Goal: Task Accomplishment & Management: Use online tool/utility

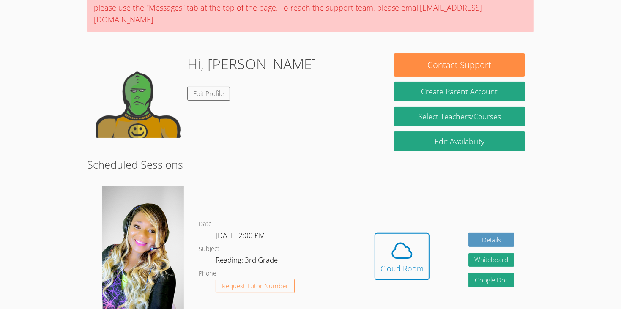
scroll to position [84, 0]
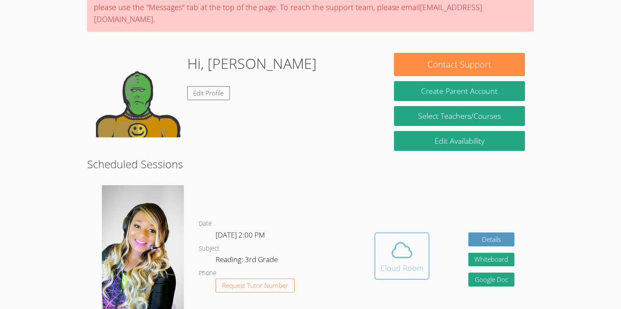
click at [397, 238] on icon at bounding box center [402, 250] width 24 height 24
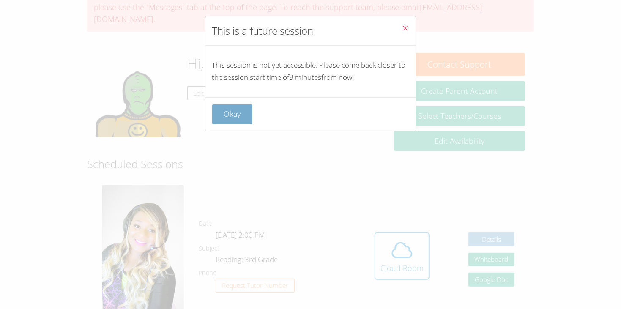
click at [233, 112] on button "Okay" at bounding box center [232, 114] width 41 height 20
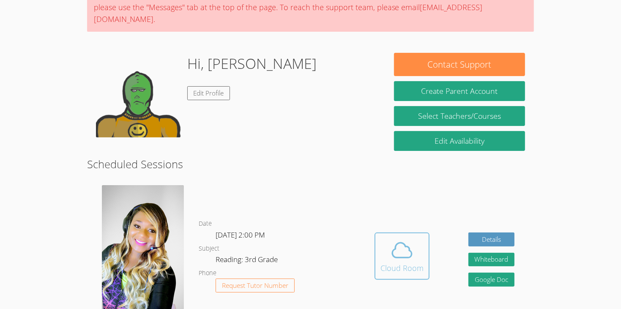
click at [408, 238] on icon at bounding box center [402, 250] width 24 height 24
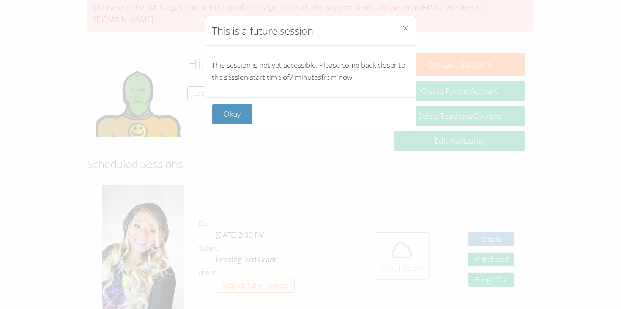
click at [408, 236] on div "This is a future session This session is not yet accessible. Please come back c…" at bounding box center [310, 154] width 621 height 309
click at [218, 110] on button "Okay" at bounding box center [232, 114] width 41 height 20
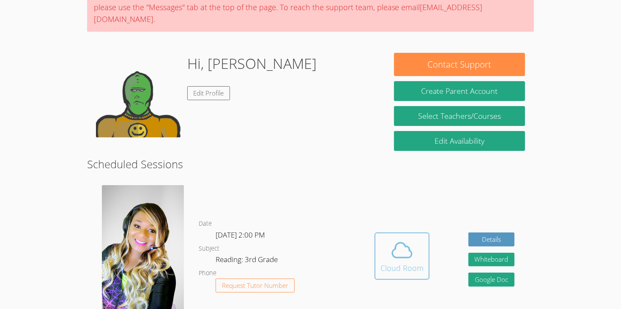
click at [414, 262] on div "Cloud Room" at bounding box center [402, 268] width 43 height 12
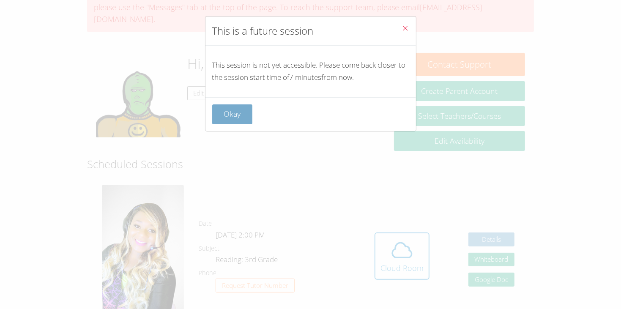
click at [226, 109] on button "Okay" at bounding box center [232, 114] width 41 height 20
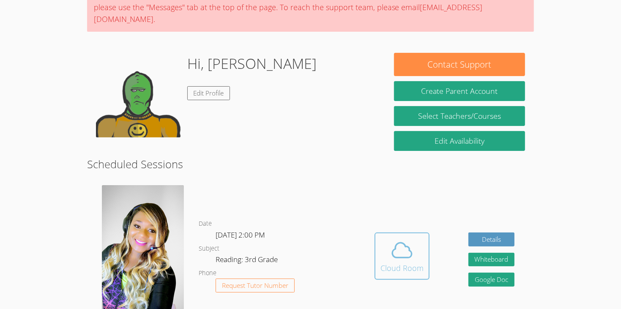
click at [415, 260] on button "Cloud Room" at bounding box center [402, 256] width 55 height 47
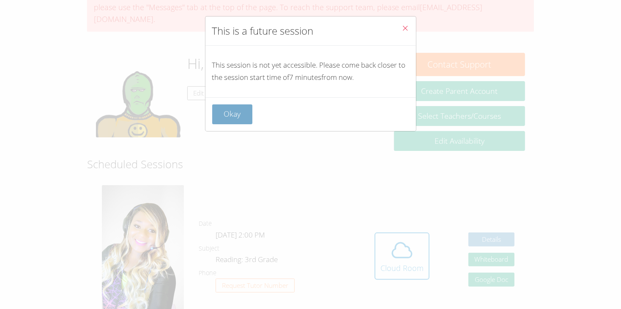
click at [225, 118] on button "Okay" at bounding box center [232, 114] width 41 height 20
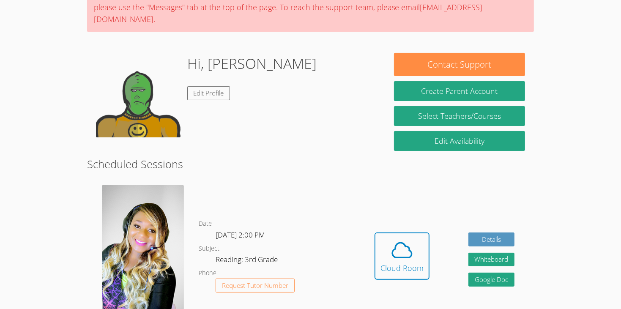
click at [425, 264] on link "Cloud Room" at bounding box center [402, 260] width 55 height 54
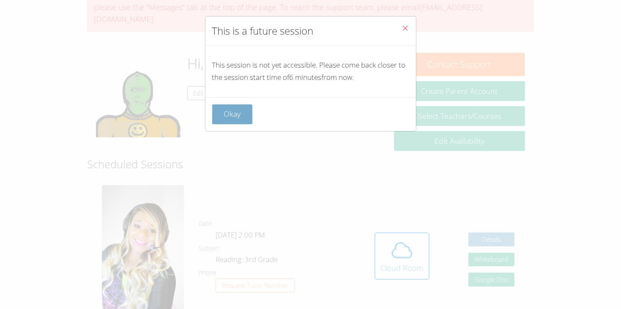
click at [227, 116] on button "Okay" at bounding box center [232, 114] width 41 height 20
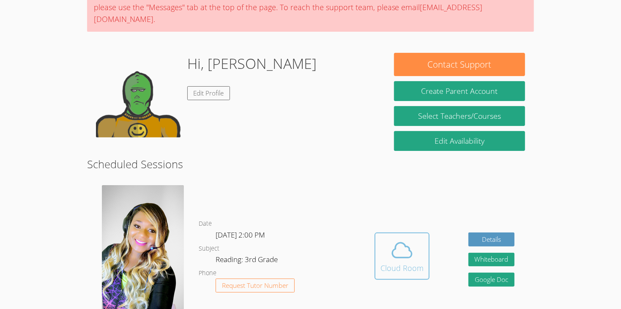
click at [400, 262] on div "Cloud Room" at bounding box center [402, 268] width 43 height 12
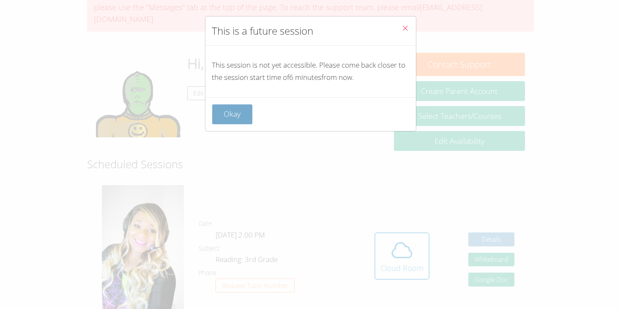
click at [237, 112] on button "Okay" at bounding box center [232, 114] width 41 height 20
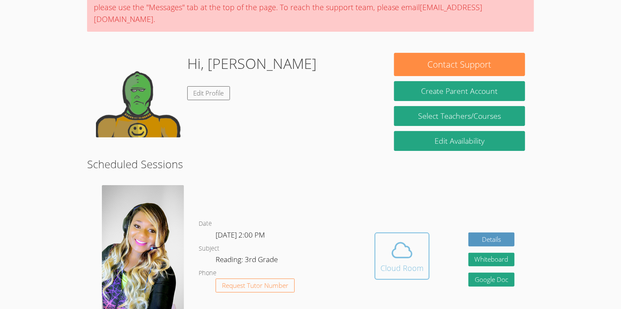
click at [385, 240] on span at bounding box center [402, 250] width 43 height 24
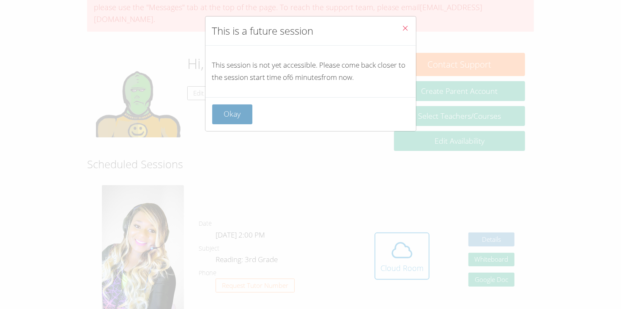
click at [229, 107] on button "Okay" at bounding box center [232, 114] width 41 height 20
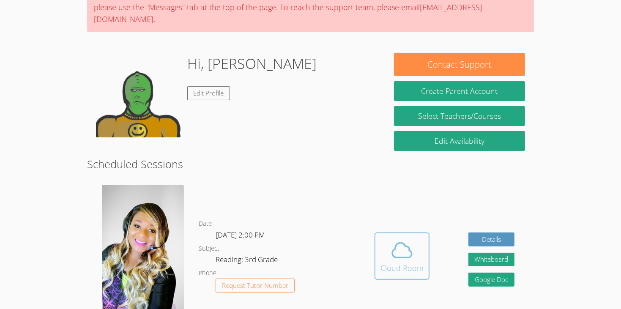
click at [425, 257] on button "Cloud Room" at bounding box center [402, 256] width 55 height 47
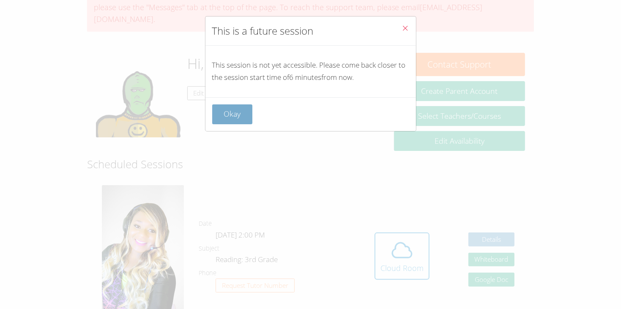
click at [235, 106] on button "Okay" at bounding box center [232, 114] width 41 height 20
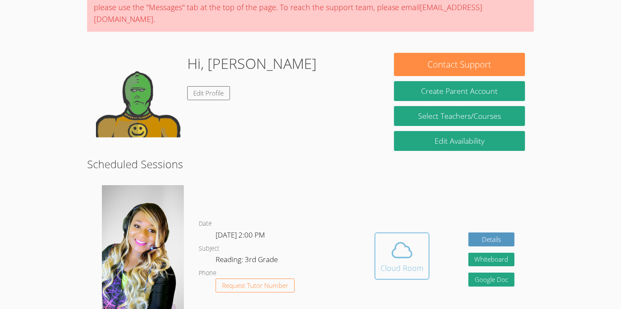
click at [396, 238] on icon at bounding box center [402, 250] width 24 height 24
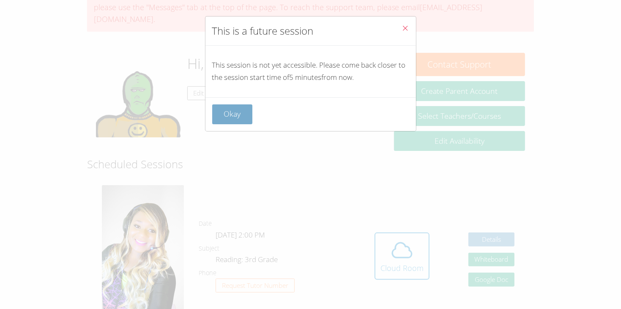
click at [244, 118] on button "Okay" at bounding box center [232, 114] width 41 height 20
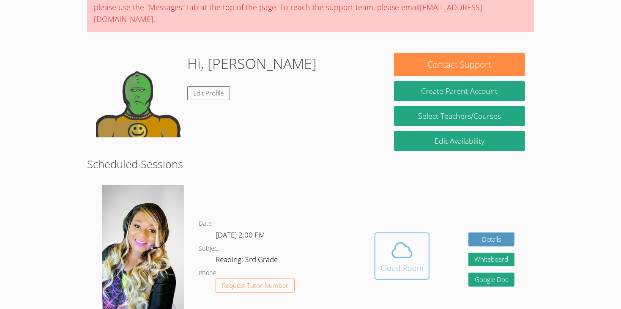
click at [381, 238] on span at bounding box center [402, 250] width 43 height 24
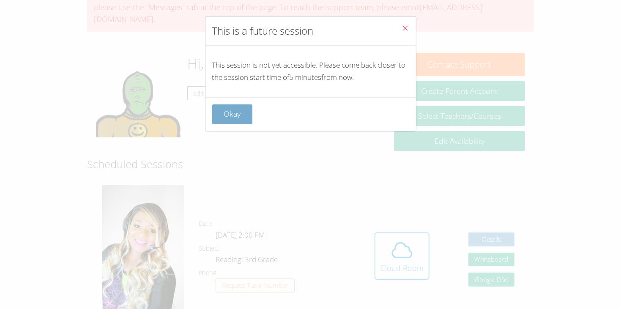
click at [228, 108] on button "Okay" at bounding box center [232, 114] width 41 height 20
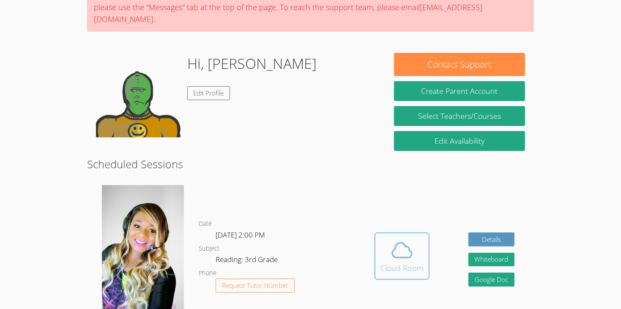
click at [387, 238] on span at bounding box center [402, 250] width 43 height 24
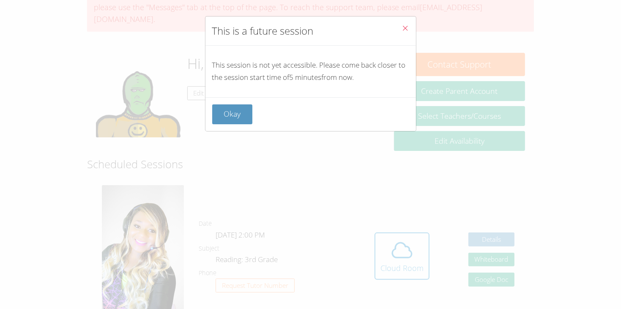
click at [258, 140] on div "This is a future session This session is not yet accessible. Please come back c…" at bounding box center [310, 154] width 621 height 309
click at [233, 115] on button "Okay" at bounding box center [232, 114] width 41 height 20
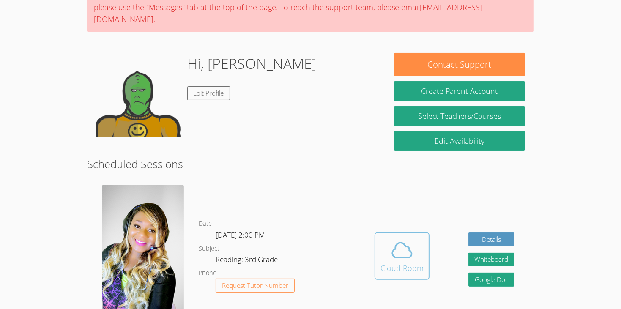
click at [408, 243] on icon at bounding box center [401, 250] width 19 height 15
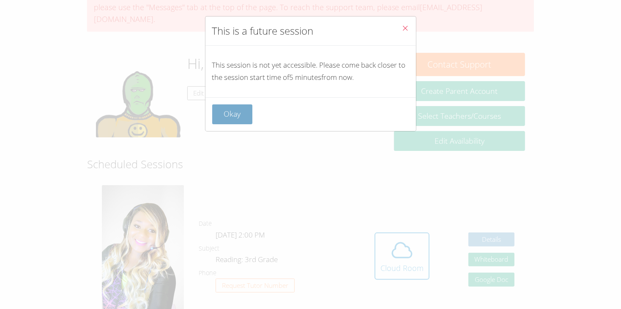
click at [220, 105] on button "Okay" at bounding box center [232, 114] width 41 height 20
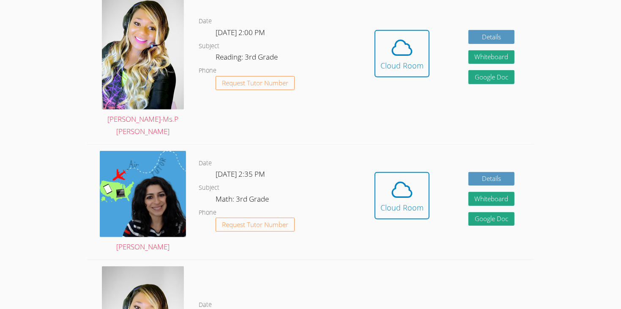
scroll to position [287, 0]
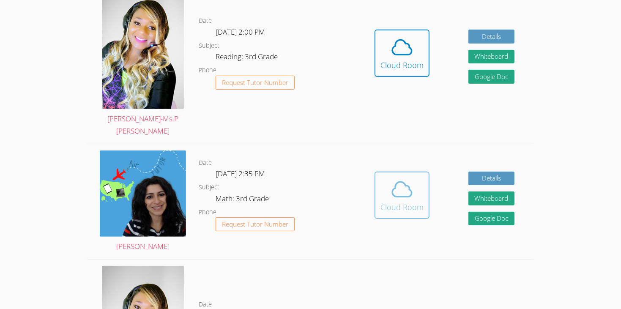
click at [390, 172] on button "Cloud Room" at bounding box center [402, 195] width 55 height 47
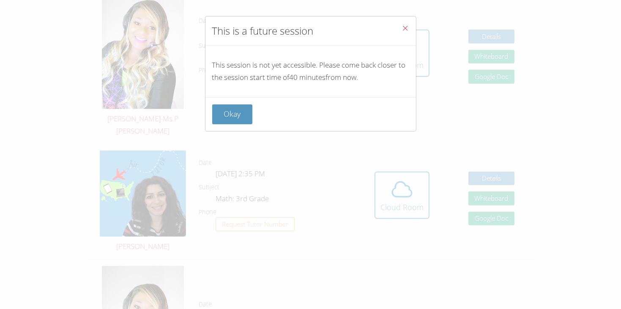
click at [239, 102] on div "Okay" at bounding box center [311, 114] width 211 height 34
click at [233, 111] on button "Okay" at bounding box center [232, 114] width 41 height 20
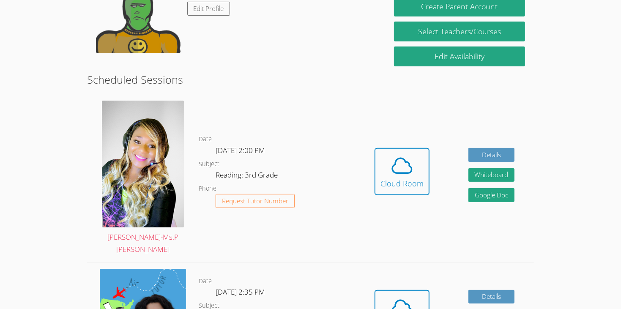
scroll to position [152, 0]
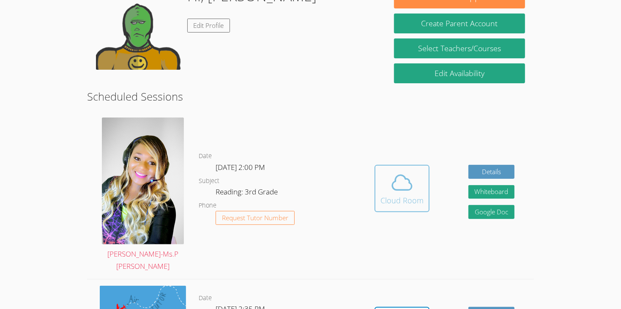
click at [395, 171] on icon at bounding box center [402, 183] width 24 height 24
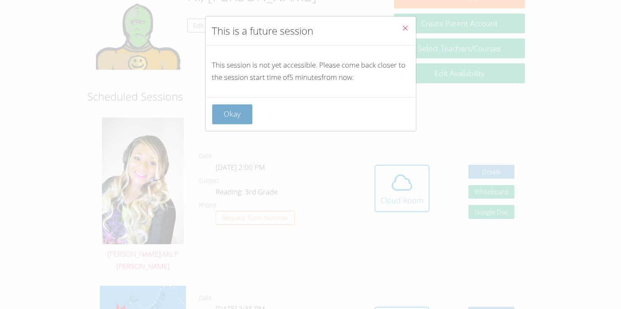
click at [227, 113] on button "Okay" at bounding box center [232, 114] width 41 height 20
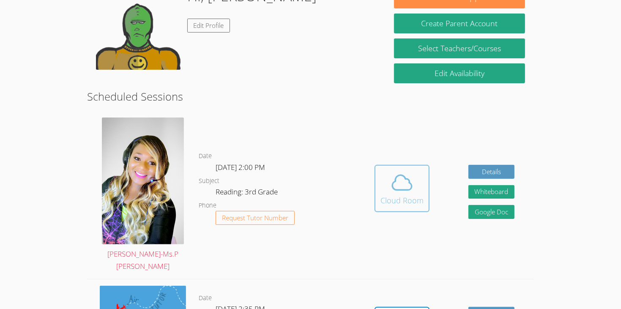
click at [376, 165] on button "Cloud Room" at bounding box center [402, 188] width 55 height 47
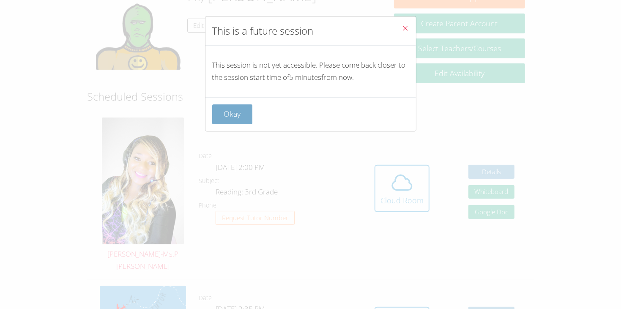
click at [234, 115] on button "Okay" at bounding box center [232, 114] width 41 height 20
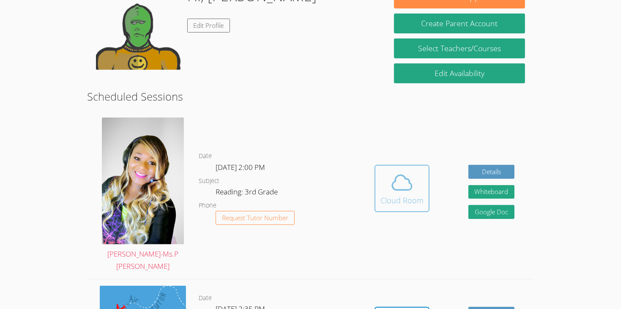
click at [405, 173] on icon at bounding box center [402, 183] width 24 height 24
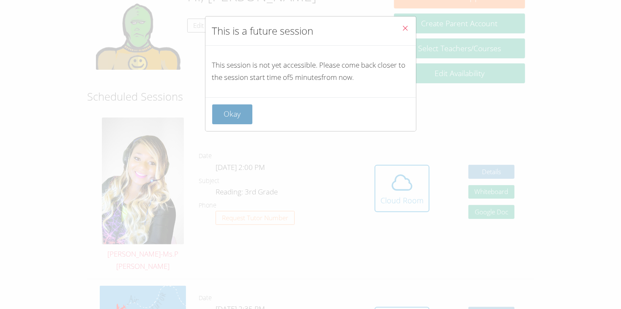
click at [233, 115] on button "Okay" at bounding box center [232, 114] width 41 height 20
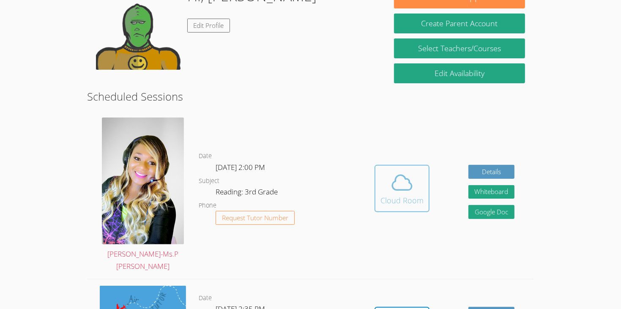
click at [390, 173] on icon at bounding box center [402, 183] width 24 height 24
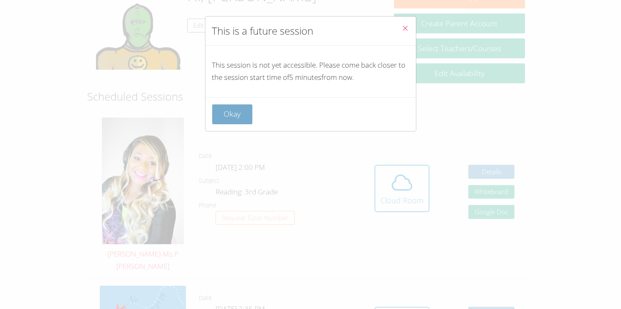
click at [238, 111] on button "Okay" at bounding box center [232, 114] width 41 height 20
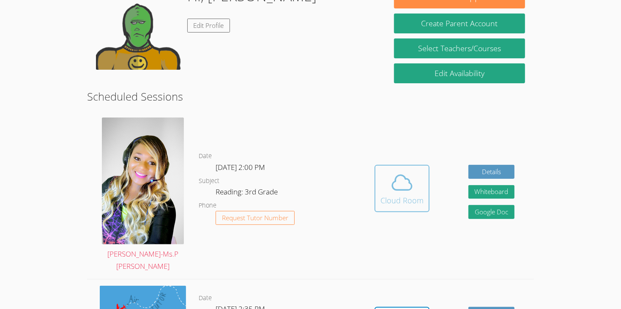
click at [402, 195] on div "Cloud Room" at bounding box center [402, 201] width 43 height 12
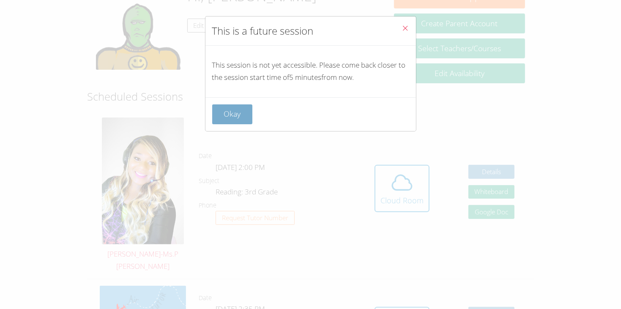
click at [246, 114] on button "Okay" at bounding box center [232, 114] width 41 height 20
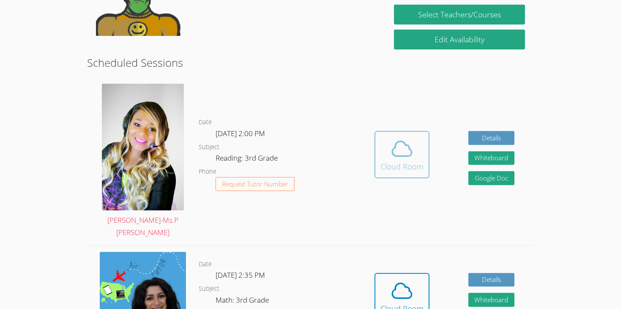
scroll to position [203, 0]
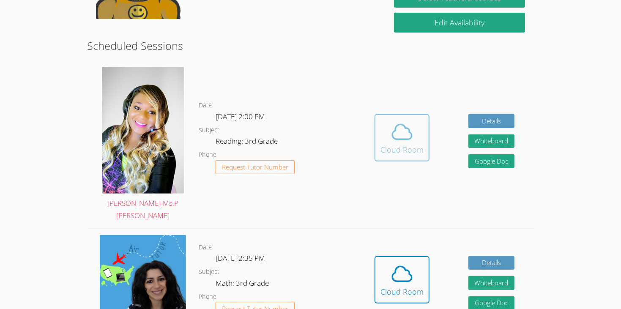
click at [410, 125] on icon at bounding box center [401, 132] width 19 height 15
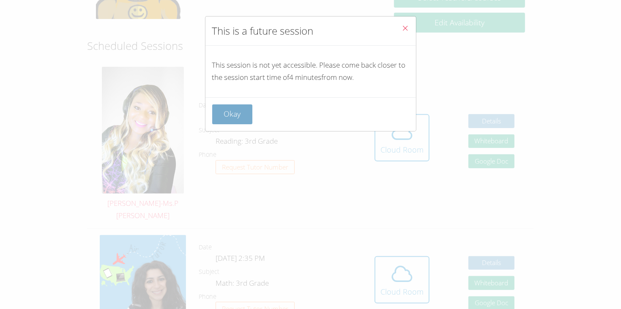
click at [244, 119] on button "Okay" at bounding box center [232, 114] width 41 height 20
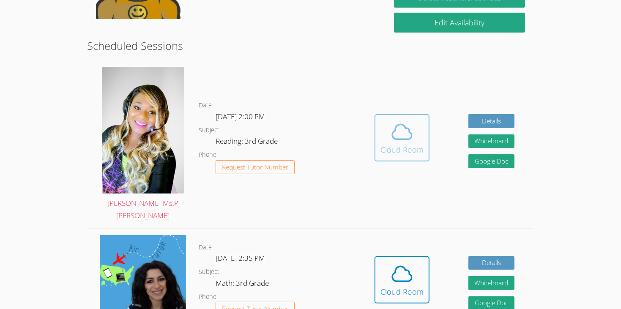
click at [390, 120] on icon at bounding box center [402, 132] width 24 height 24
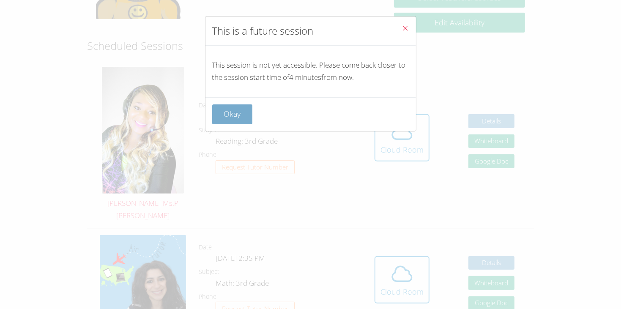
click at [222, 108] on button "Okay" at bounding box center [232, 114] width 41 height 20
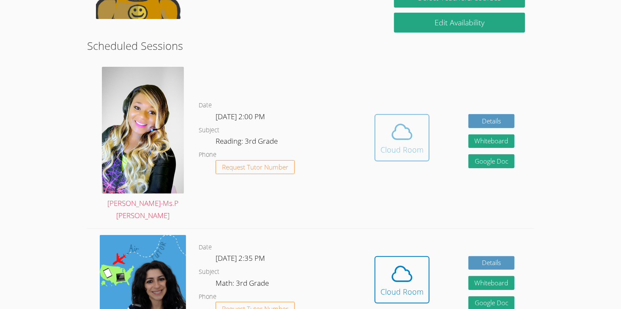
click at [417, 120] on span at bounding box center [402, 132] width 43 height 24
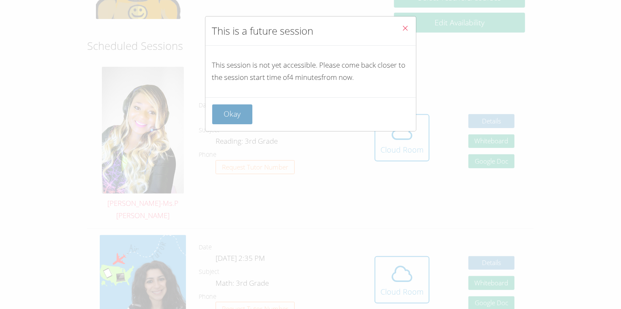
click at [241, 112] on button "Okay" at bounding box center [232, 114] width 41 height 20
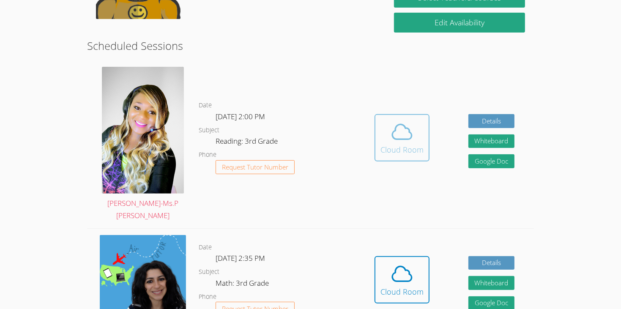
click at [407, 120] on icon at bounding box center [402, 132] width 24 height 24
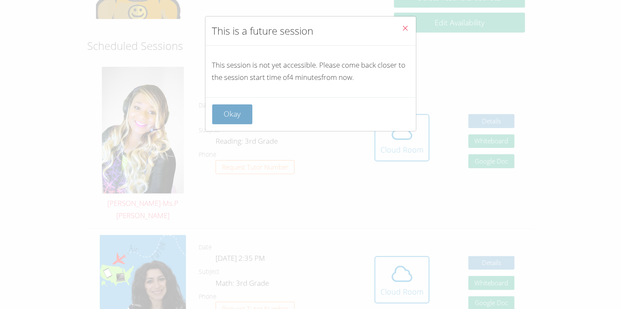
click at [243, 107] on button "Okay" at bounding box center [232, 114] width 41 height 20
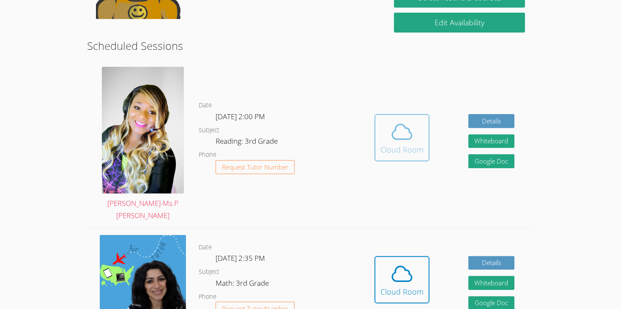
click at [390, 144] on div "Cloud Room" at bounding box center [402, 150] width 43 height 12
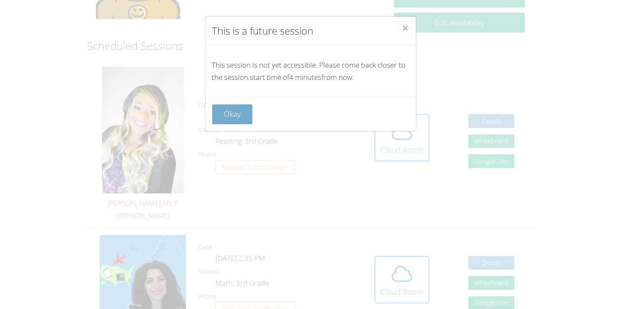
click at [245, 116] on button "Okay" at bounding box center [232, 114] width 41 height 20
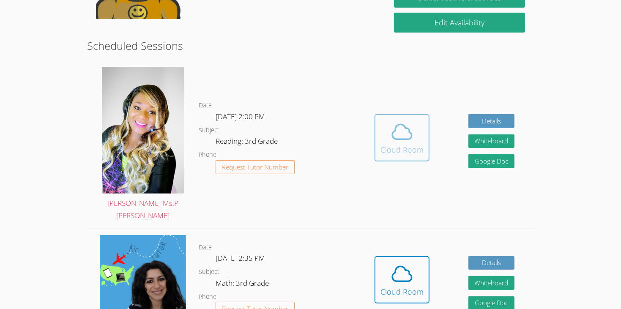
click at [389, 120] on span at bounding box center [402, 132] width 43 height 24
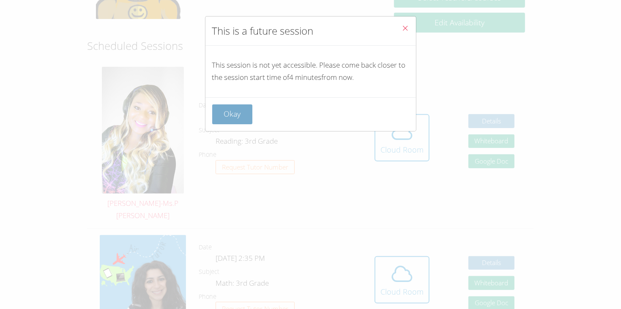
click at [236, 110] on button "Okay" at bounding box center [232, 114] width 41 height 20
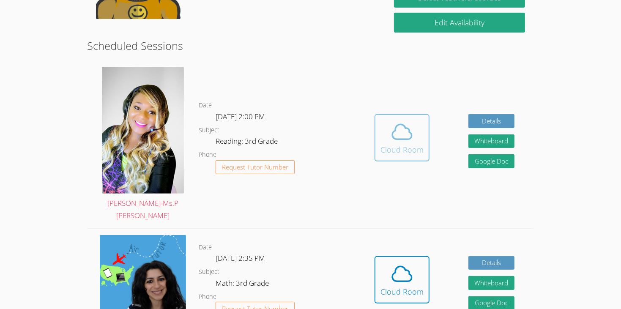
click at [401, 120] on icon at bounding box center [402, 132] width 24 height 24
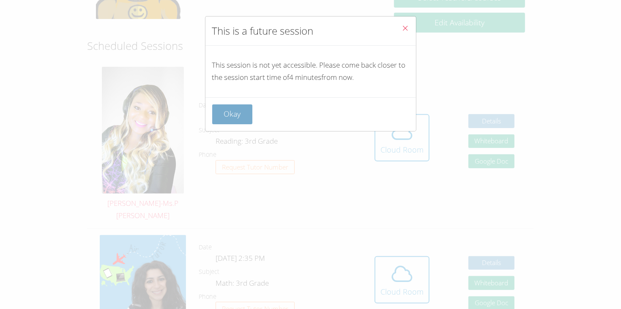
click at [227, 111] on button "Okay" at bounding box center [232, 114] width 41 height 20
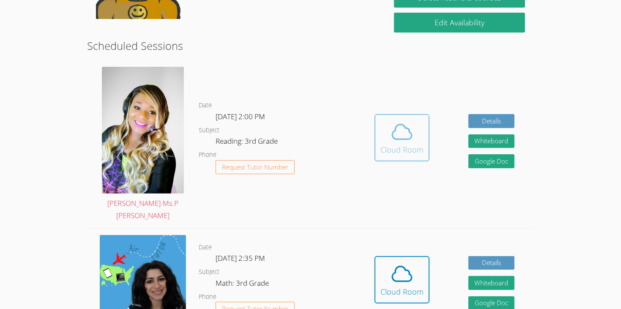
click at [398, 144] on div "Cloud Room" at bounding box center [402, 150] width 43 height 12
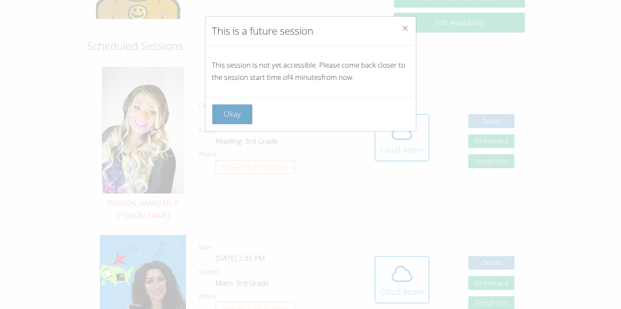
click at [247, 105] on button "Okay" at bounding box center [232, 114] width 41 height 20
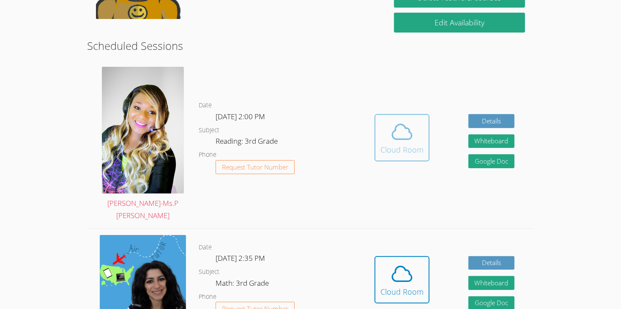
click at [391, 120] on icon at bounding box center [402, 132] width 24 height 24
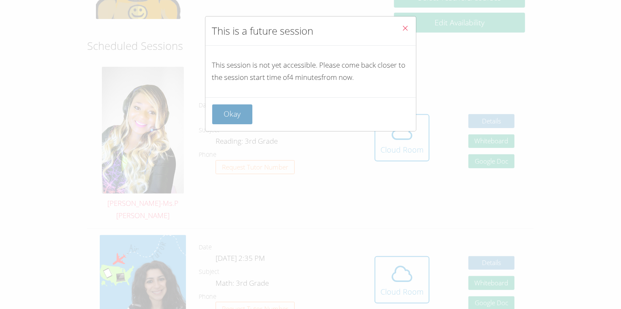
click at [219, 112] on button "Okay" at bounding box center [232, 114] width 41 height 20
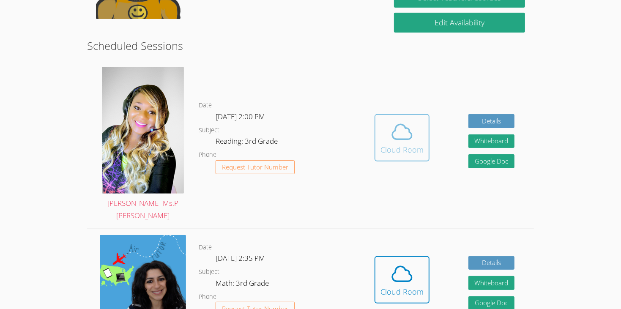
click at [388, 144] on div "Cloud Room" at bounding box center [402, 150] width 43 height 12
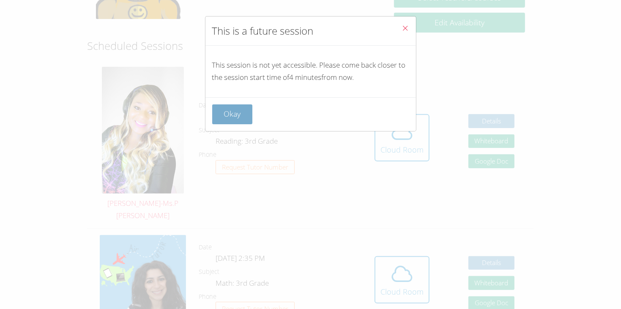
click at [242, 110] on button "Okay" at bounding box center [232, 114] width 41 height 20
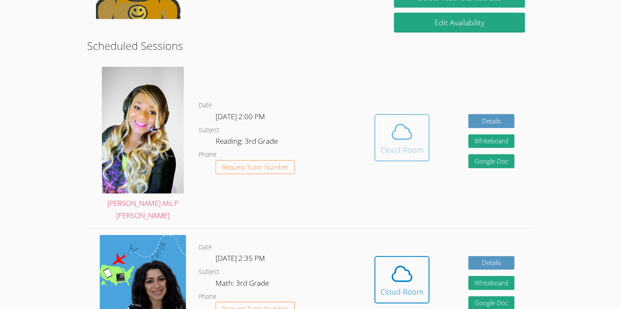
click at [406, 120] on icon at bounding box center [402, 132] width 24 height 24
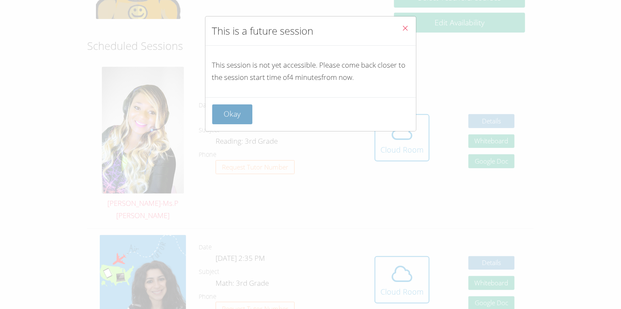
click at [247, 107] on button "Okay" at bounding box center [232, 114] width 41 height 20
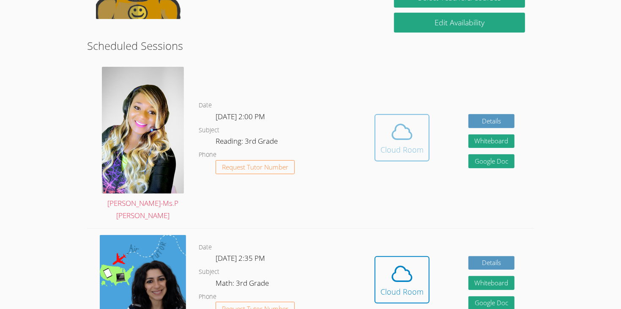
click at [400, 120] on icon at bounding box center [402, 132] width 24 height 24
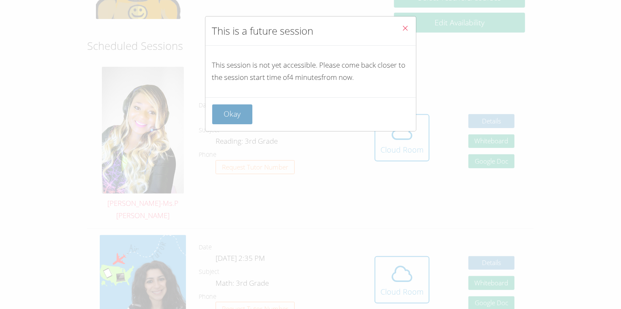
click at [229, 108] on button "Okay" at bounding box center [232, 114] width 41 height 20
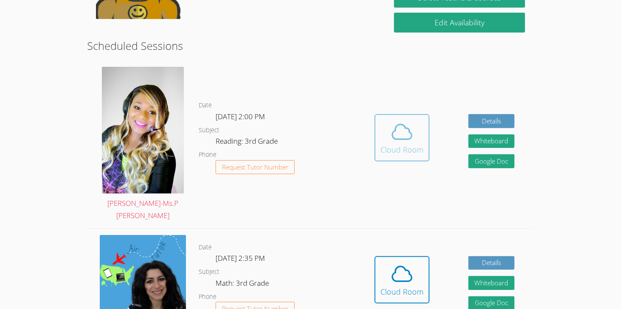
click at [400, 120] on icon at bounding box center [402, 132] width 24 height 24
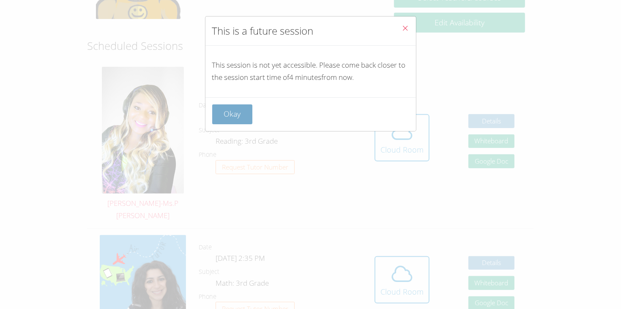
click at [216, 116] on button "Okay" at bounding box center [232, 114] width 41 height 20
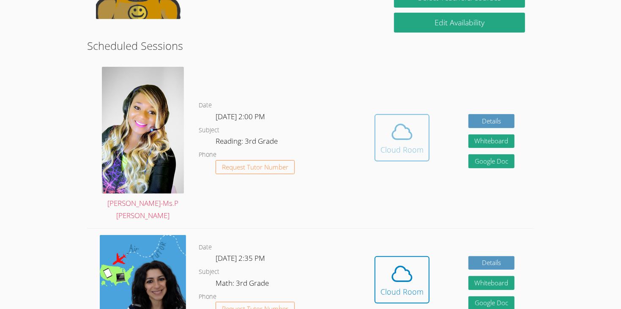
click at [397, 120] on icon at bounding box center [402, 132] width 24 height 24
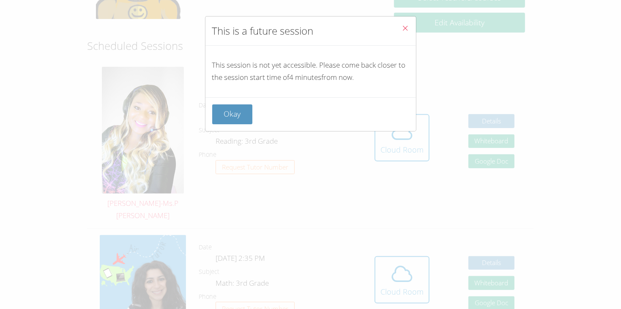
click at [240, 103] on div "Okay" at bounding box center [311, 114] width 211 height 34
click at [239, 107] on button "Okay" at bounding box center [232, 114] width 41 height 20
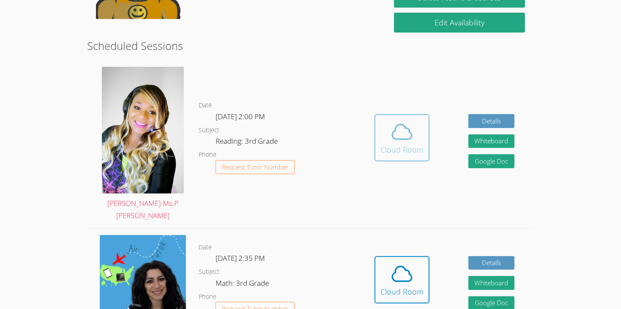
click at [379, 114] on button "Cloud Room" at bounding box center [402, 137] width 55 height 47
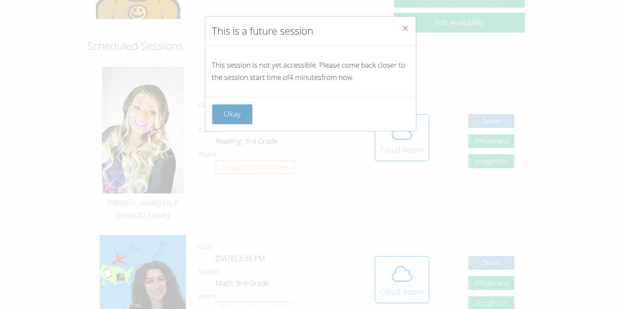
click at [249, 110] on button "Okay" at bounding box center [232, 114] width 41 height 20
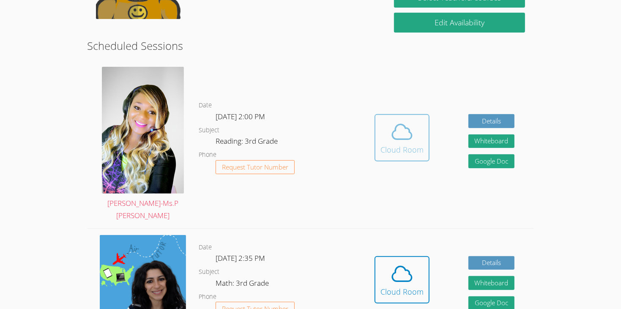
click at [420, 144] on div "Cloud Room" at bounding box center [402, 150] width 43 height 12
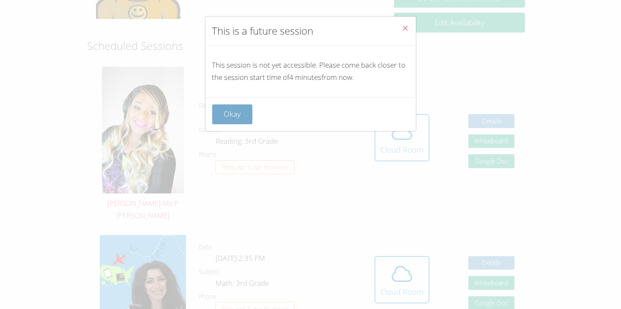
click at [233, 111] on button "Okay" at bounding box center [232, 114] width 41 height 20
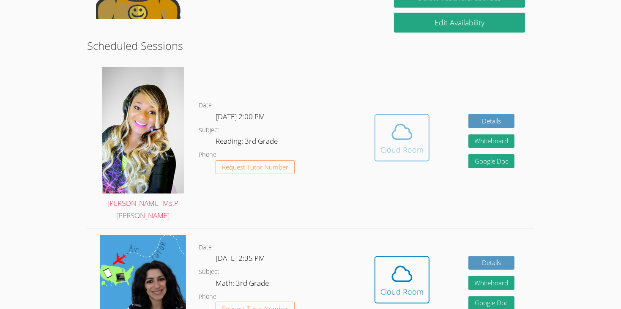
click at [404, 120] on icon at bounding box center [402, 132] width 24 height 24
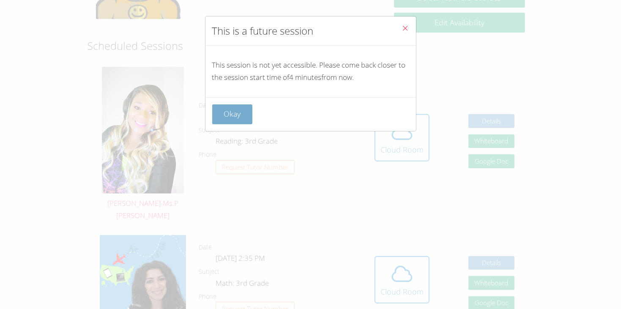
click at [240, 113] on button "Okay" at bounding box center [232, 114] width 41 height 20
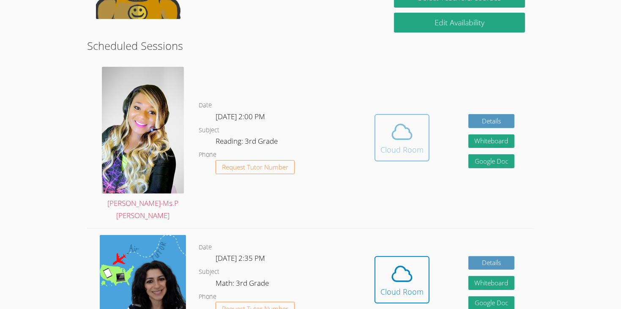
click at [399, 120] on icon at bounding box center [402, 132] width 24 height 24
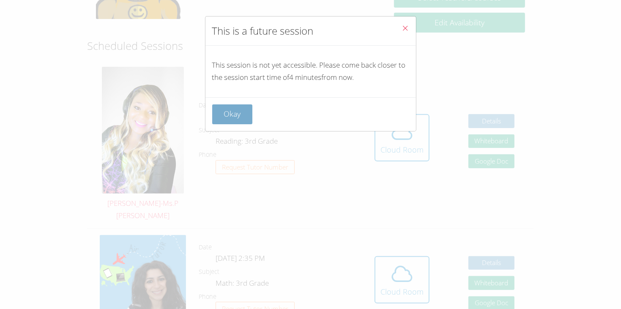
click at [250, 107] on button "Okay" at bounding box center [232, 114] width 41 height 20
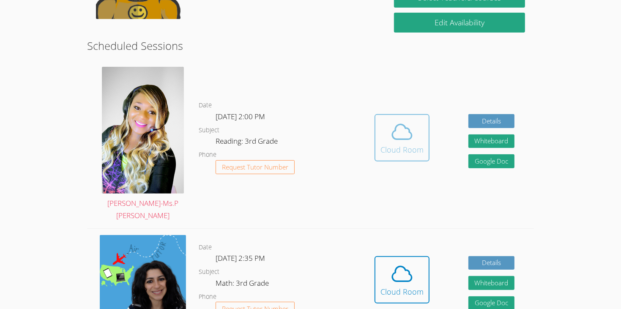
click at [387, 120] on span at bounding box center [402, 132] width 43 height 24
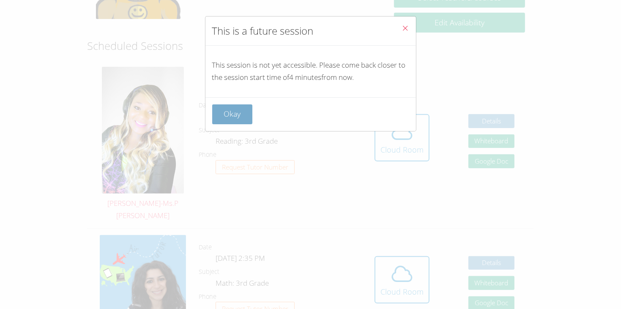
click at [233, 114] on button "Okay" at bounding box center [232, 114] width 41 height 20
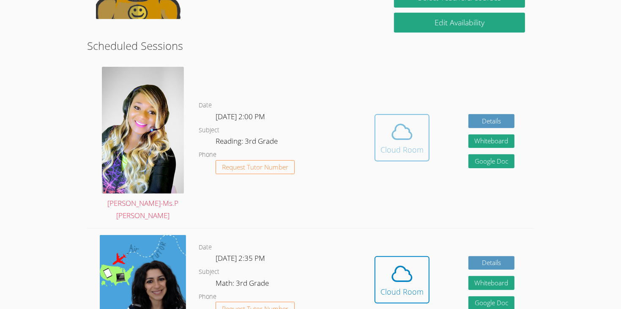
click at [384, 120] on span at bounding box center [402, 132] width 43 height 24
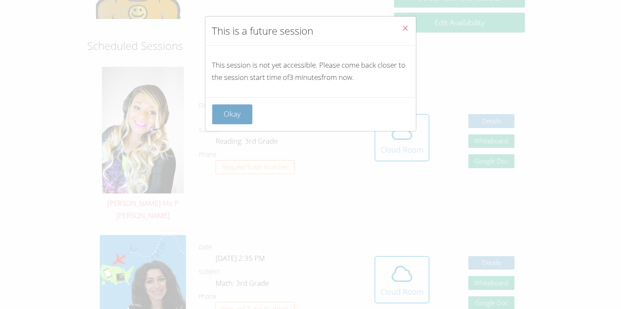
click at [241, 104] on button "Okay" at bounding box center [232, 114] width 41 height 20
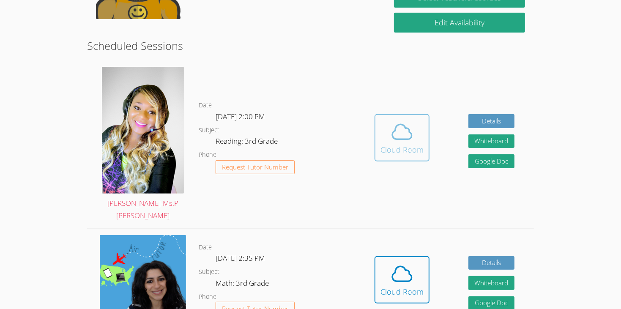
click at [407, 144] on div "Cloud Room" at bounding box center [402, 150] width 43 height 12
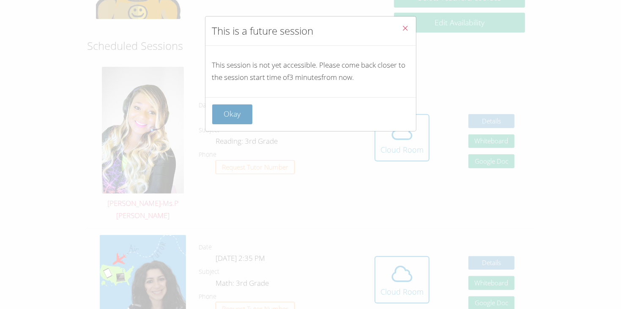
click at [222, 120] on button "Okay" at bounding box center [232, 114] width 41 height 20
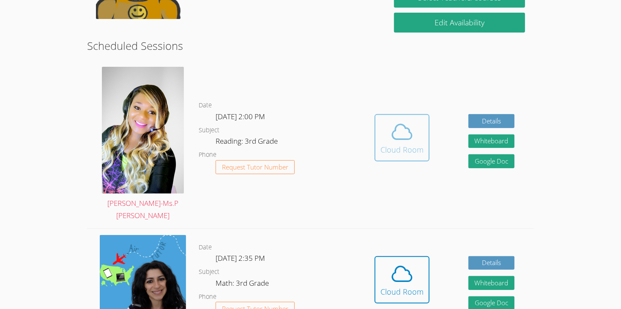
click at [395, 141] on button "Cloud Room" at bounding box center [402, 137] width 55 height 47
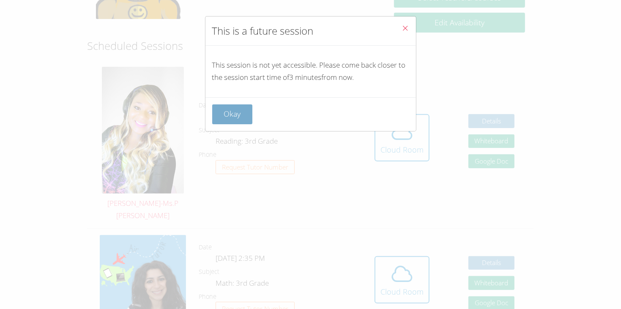
click at [230, 119] on button "Okay" at bounding box center [232, 114] width 41 height 20
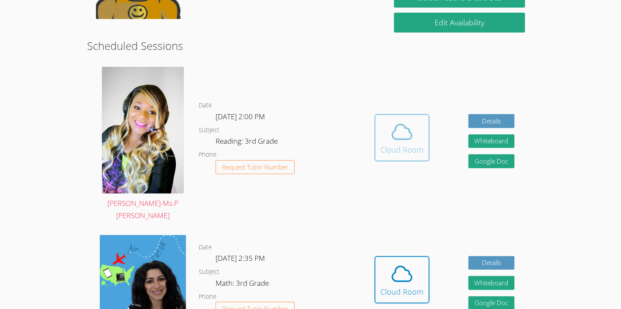
click at [397, 120] on icon at bounding box center [402, 132] width 24 height 24
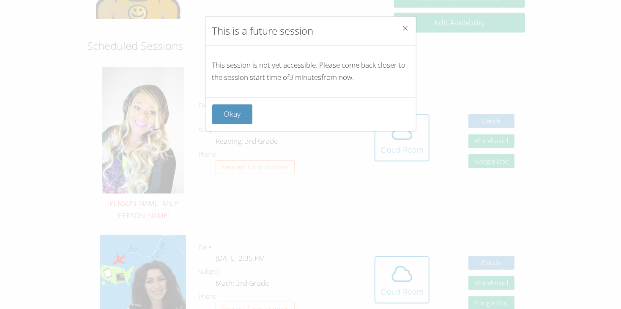
click at [241, 104] on div "Okay" at bounding box center [311, 114] width 211 height 34
click at [241, 103] on div "Okay" at bounding box center [311, 114] width 211 height 34
click at [242, 108] on button "Okay" at bounding box center [232, 114] width 41 height 20
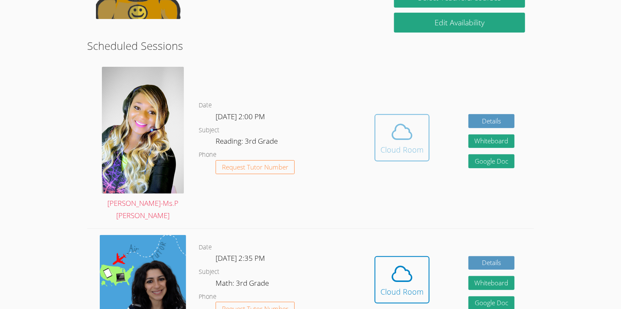
click at [395, 125] on icon at bounding box center [401, 132] width 19 height 15
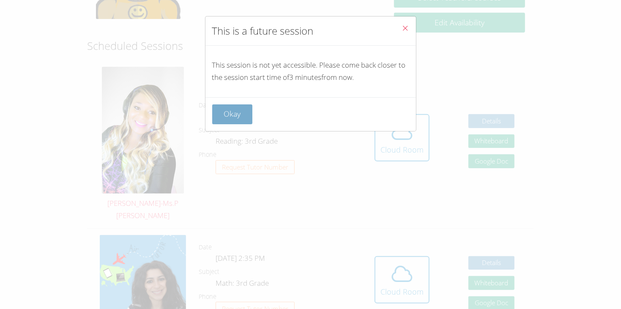
click at [227, 104] on button "Okay" at bounding box center [232, 114] width 41 height 20
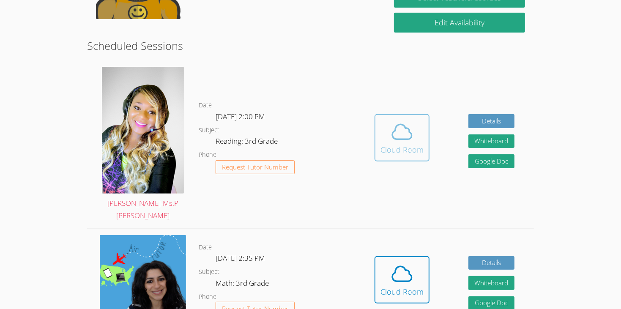
click at [395, 120] on icon at bounding box center [402, 132] width 24 height 24
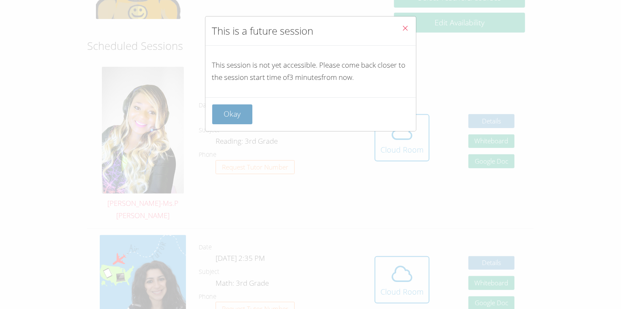
click at [232, 107] on button "Okay" at bounding box center [232, 114] width 41 height 20
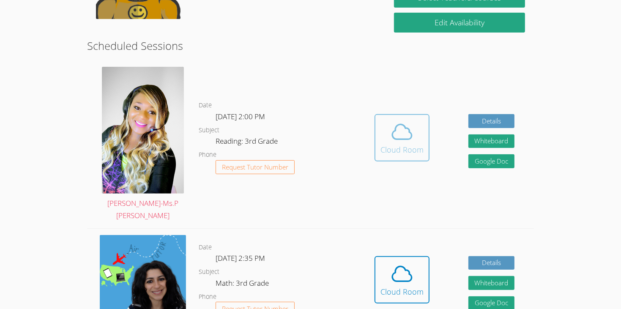
click at [400, 144] on div "Cloud Room" at bounding box center [402, 150] width 43 height 12
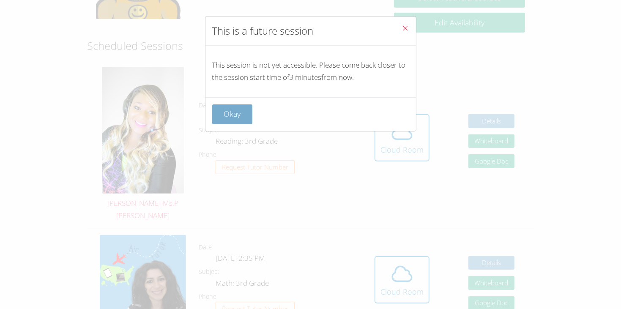
click at [241, 121] on button "Okay" at bounding box center [232, 114] width 41 height 20
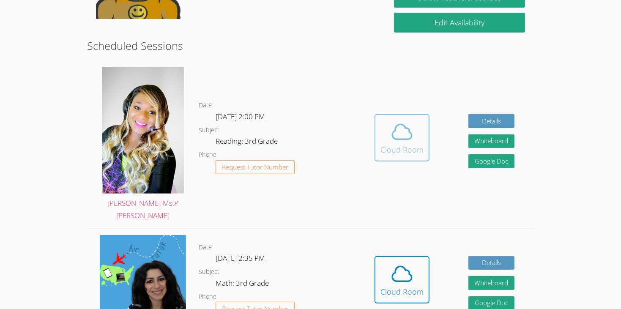
click at [382, 120] on span at bounding box center [402, 132] width 43 height 24
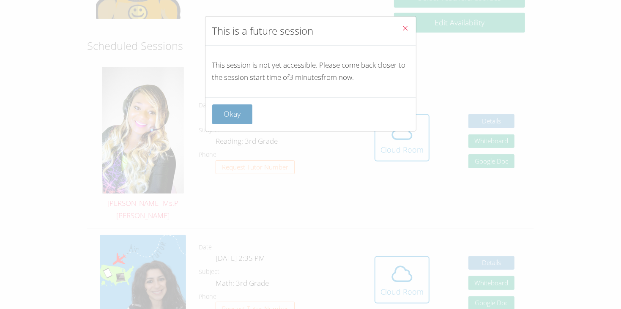
click at [225, 110] on button "Okay" at bounding box center [232, 114] width 41 height 20
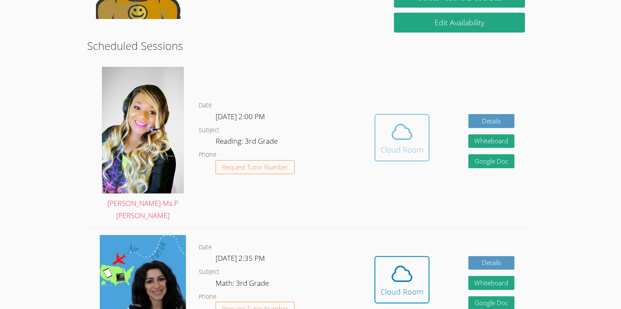
click at [402, 123] on icon at bounding box center [402, 132] width 24 height 24
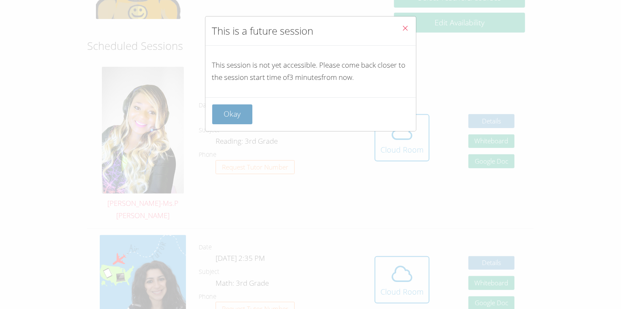
click at [235, 110] on button "Okay" at bounding box center [232, 114] width 41 height 20
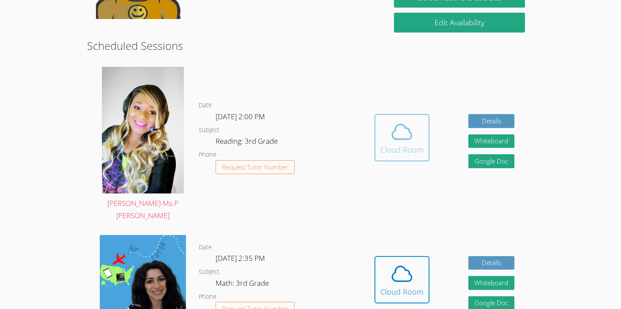
click at [398, 122] on icon at bounding box center [402, 132] width 24 height 24
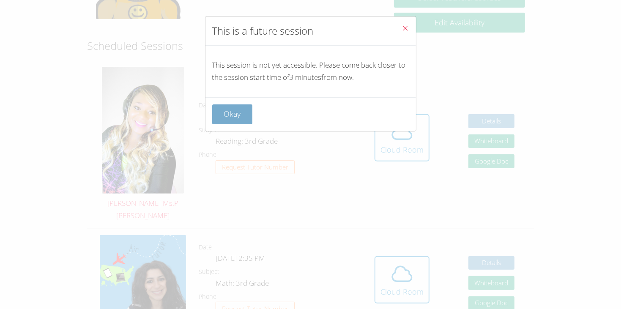
click at [246, 111] on button "Okay" at bounding box center [232, 114] width 41 height 20
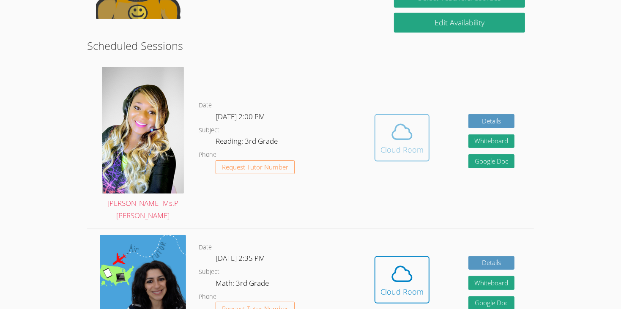
click at [405, 124] on icon at bounding box center [402, 132] width 24 height 24
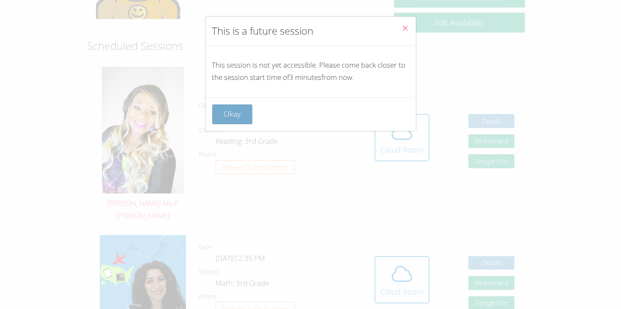
click at [241, 106] on button "Okay" at bounding box center [232, 114] width 41 height 20
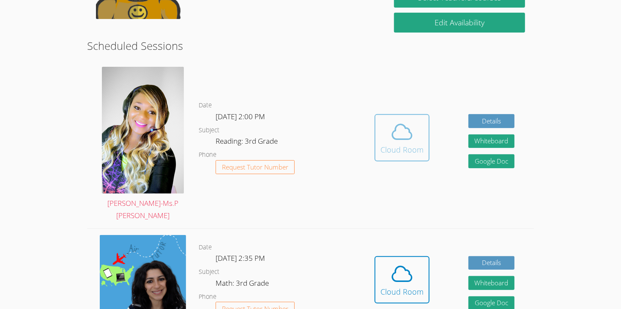
click at [376, 114] on button "Cloud Room" at bounding box center [402, 137] width 55 height 47
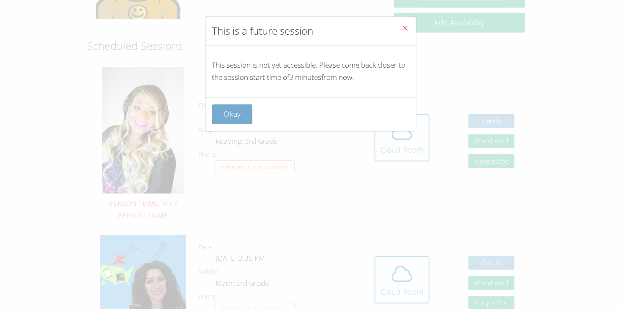
click at [249, 106] on button "Okay" at bounding box center [232, 114] width 41 height 20
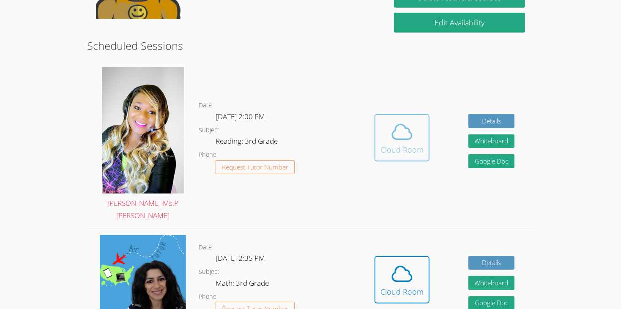
click at [398, 125] on icon at bounding box center [401, 132] width 19 height 15
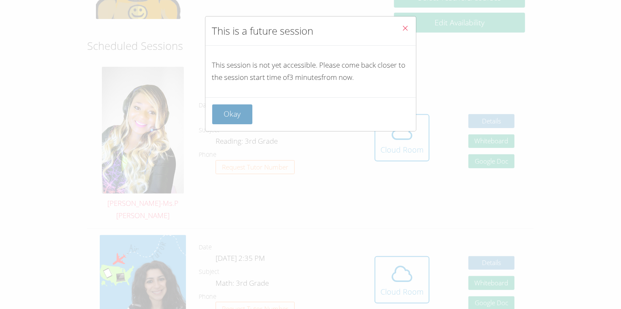
click at [244, 104] on button "Okay" at bounding box center [232, 114] width 41 height 20
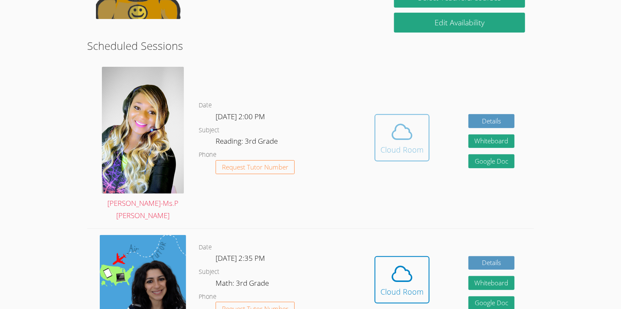
click at [416, 120] on span at bounding box center [402, 132] width 43 height 24
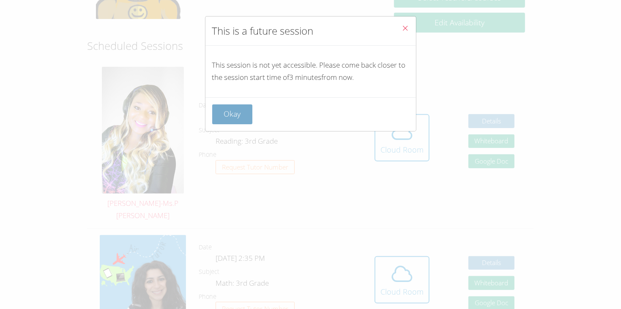
click at [231, 108] on button "Okay" at bounding box center [232, 114] width 41 height 20
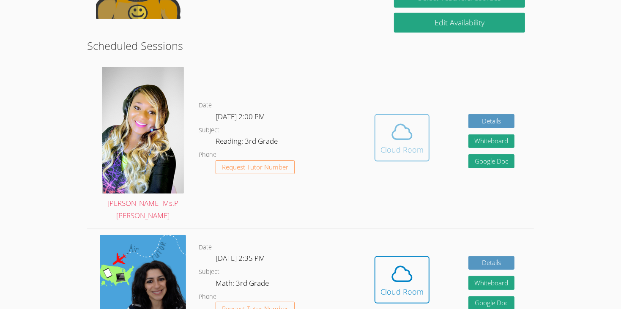
click at [386, 120] on span at bounding box center [402, 132] width 43 height 24
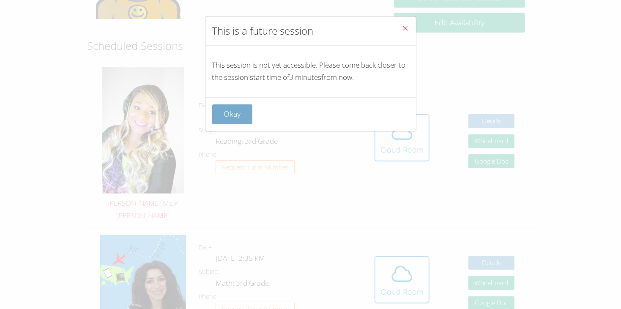
click at [234, 107] on button "Okay" at bounding box center [232, 114] width 41 height 20
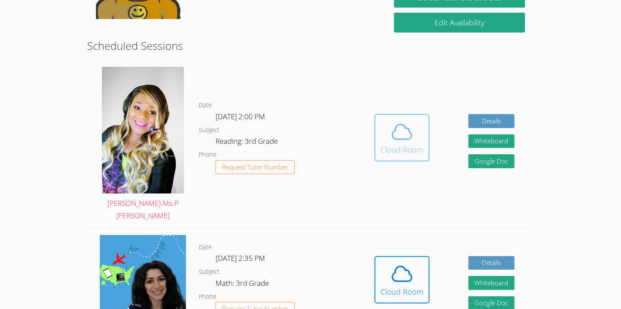
click at [398, 125] on icon at bounding box center [401, 132] width 19 height 15
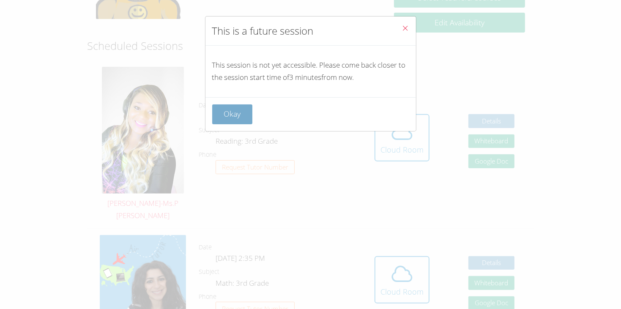
click at [244, 107] on button "Okay" at bounding box center [232, 114] width 41 height 20
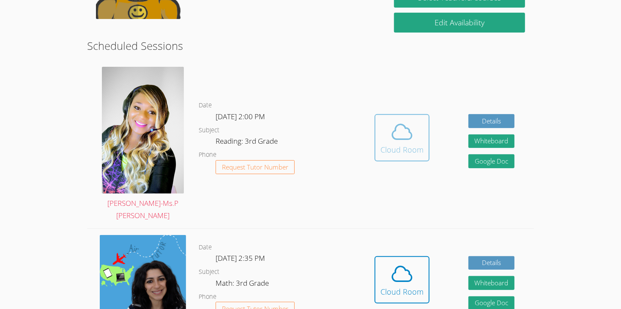
click at [404, 120] on icon at bounding box center [402, 132] width 24 height 24
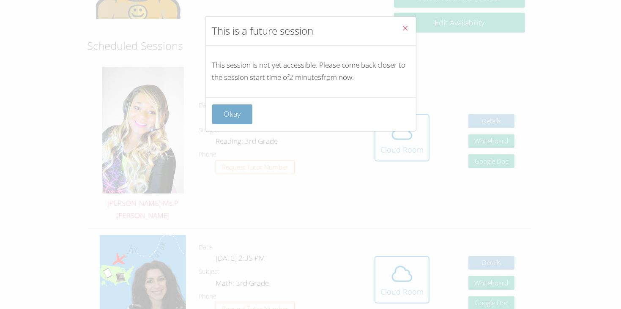
click at [249, 104] on button "Okay" at bounding box center [232, 114] width 41 height 20
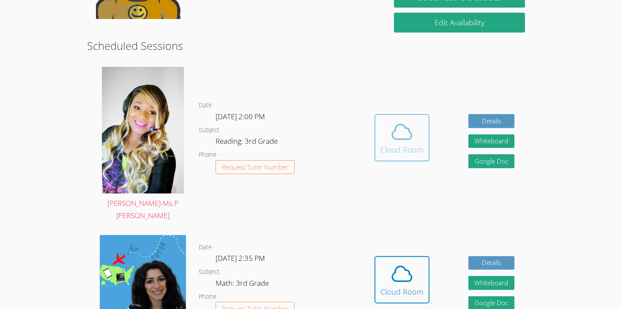
click at [407, 120] on icon at bounding box center [402, 132] width 24 height 24
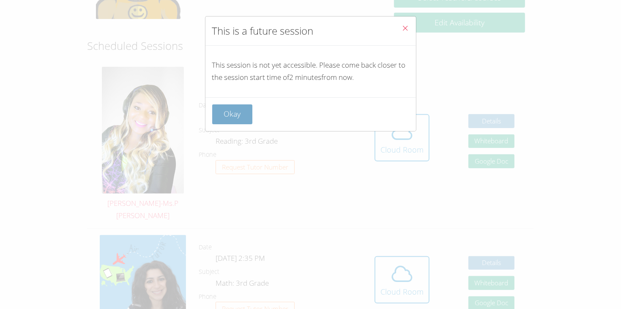
click at [243, 110] on button "Okay" at bounding box center [232, 114] width 41 height 20
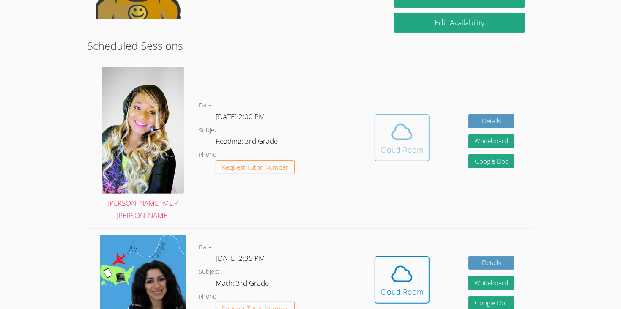
click at [384, 120] on span at bounding box center [402, 132] width 43 height 24
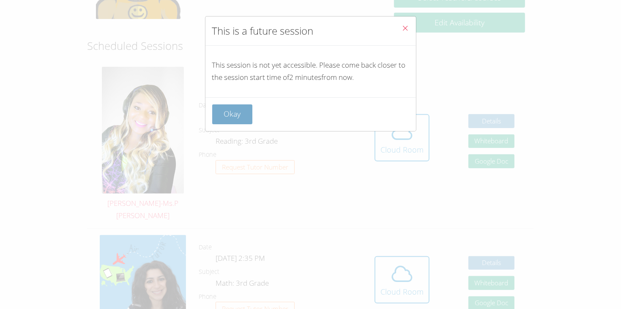
click at [233, 107] on button "Okay" at bounding box center [232, 114] width 41 height 20
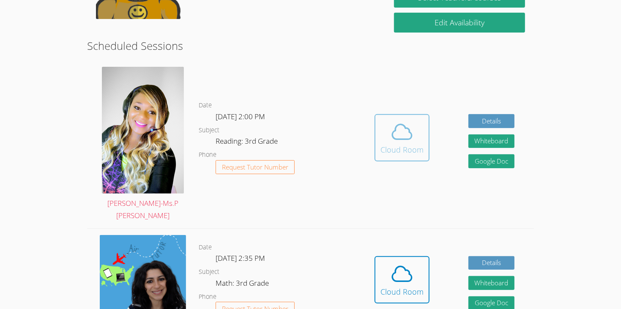
click at [381, 121] on span at bounding box center [402, 132] width 43 height 24
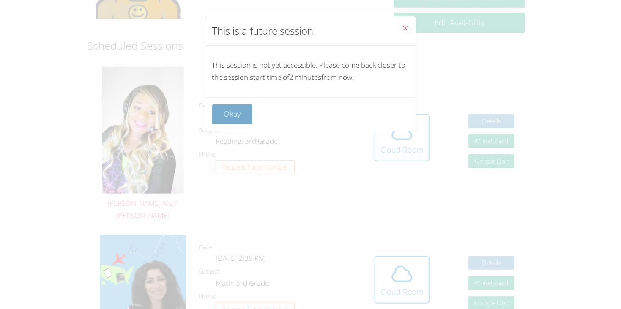
click at [237, 117] on button "Okay" at bounding box center [232, 114] width 41 height 20
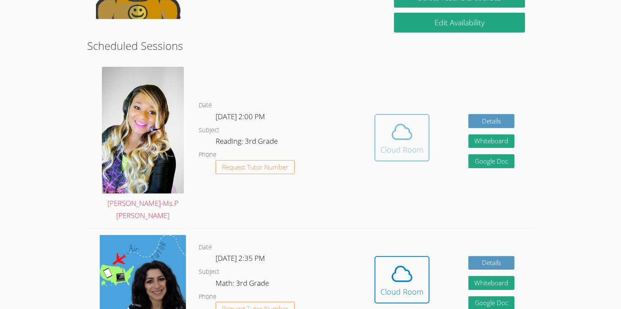
click at [406, 124] on icon at bounding box center [402, 132] width 24 height 24
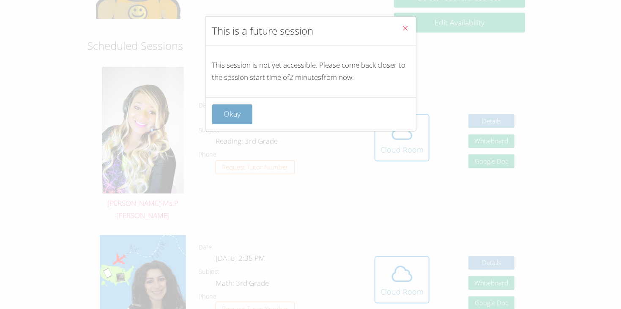
click at [222, 110] on button "Okay" at bounding box center [232, 114] width 41 height 20
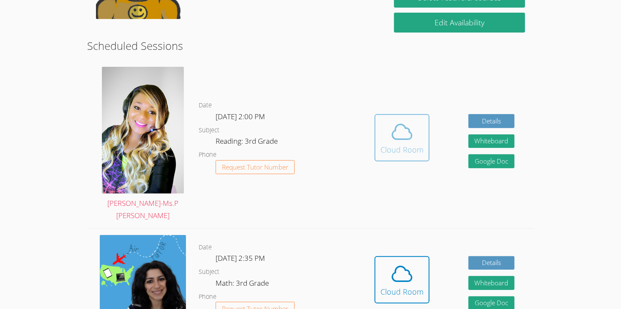
click at [385, 144] on div "Cloud Room" at bounding box center [402, 150] width 43 height 12
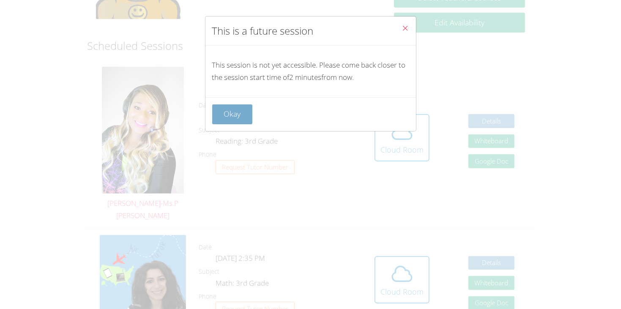
click at [244, 110] on button "Okay" at bounding box center [232, 114] width 41 height 20
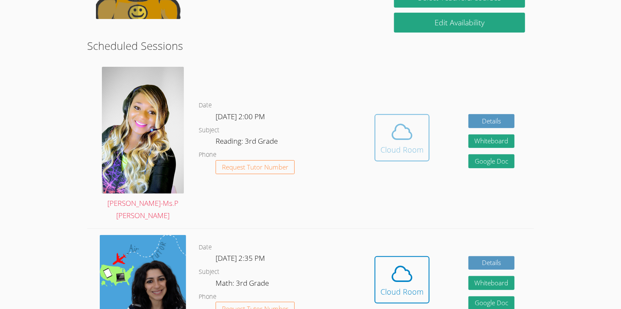
click at [383, 124] on span at bounding box center [402, 132] width 43 height 24
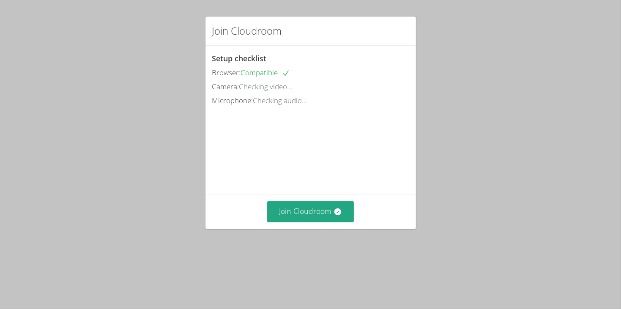
click at [314, 229] on div "Join Cloudroom" at bounding box center [311, 211] width 211 height 35
click at [326, 229] on div "Join Cloudroom" at bounding box center [311, 211] width 211 height 35
click at [330, 222] on button "Join Cloudroom" at bounding box center [310, 211] width 87 height 21
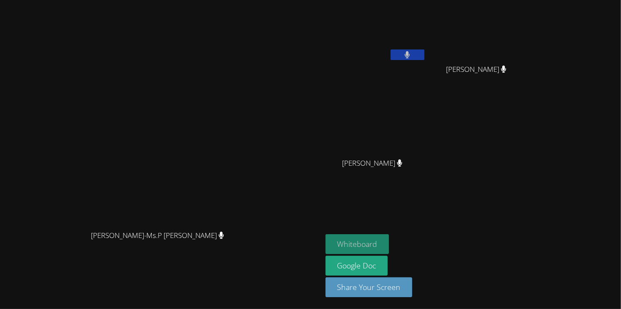
click at [389, 247] on button "Whiteboard" at bounding box center [358, 244] width 64 height 20
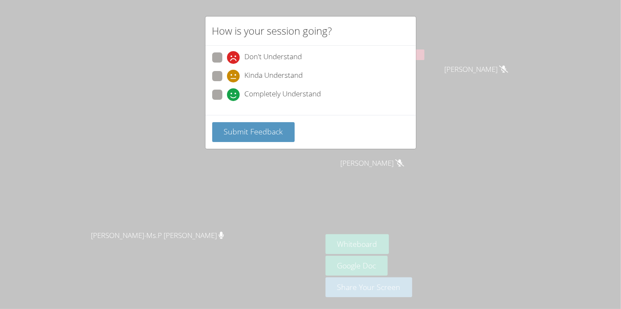
click at [232, 92] on icon at bounding box center [233, 94] width 13 height 13
click at [232, 92] on input "Completely Understand" at bounding box center [230, 93] width 7 height 7
radio input "true"
click at [230, 123] on button "Submit Feedback" at bounding box center [253, 132] width 83 height 20
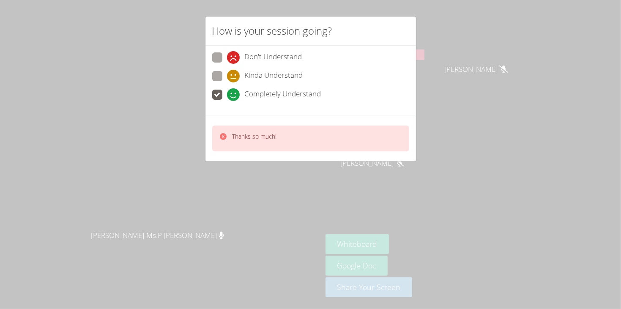
click at [419, 77] on div "How is your session going? Don't Understand Kinda Understand Completely Underst…" at bounding box center [310, 154] width 621 height 309
click at [606, 50] on div "How is your session going? Don't Understand Kinda Understand Completely Underst…" at bounding box center [310, 154] width 621 height 309
click at [375, 131] on div "Thanks so much!" at bounding box center [310, 139] width 197 height 26
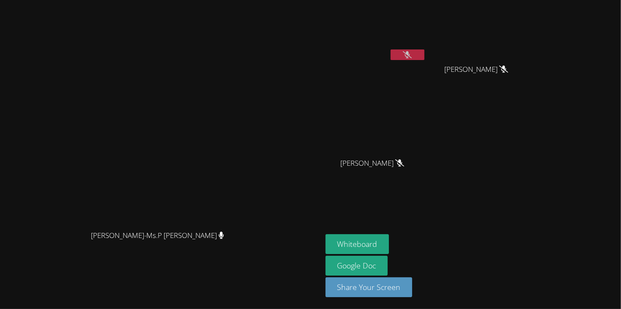
click at [412, 57] on icon at bounding box center [407, 54] width 9 height 7
click at [425, 57] on button at bounding box center [408, 54] width 34 height 11
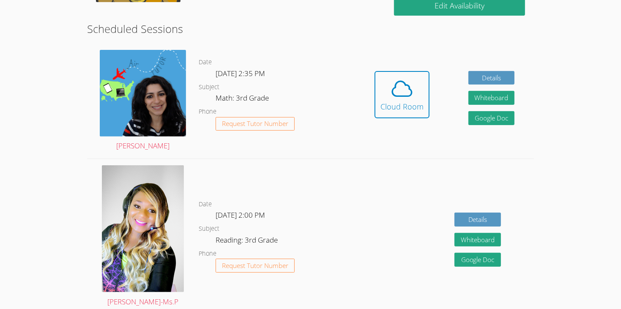
scroll to position [236, 0]
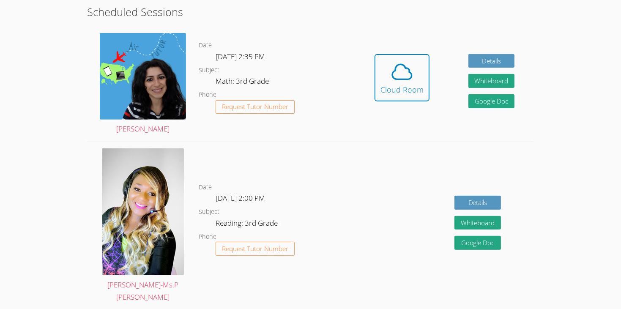
click at [385, 201] on div "Details Whiteboard Hidden Google Doc" at bounding box center [444, 226] width 179 height 168
click at [396, 60] on icon at bounding box center [402, 72] width 24 height 24
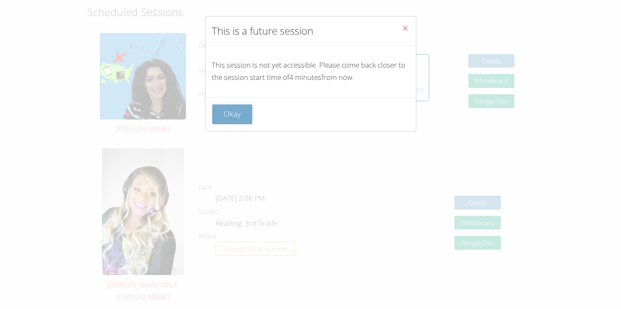
click at [227, 115] on button "Okay" at bounding box center [232, 114] width 41 height 20
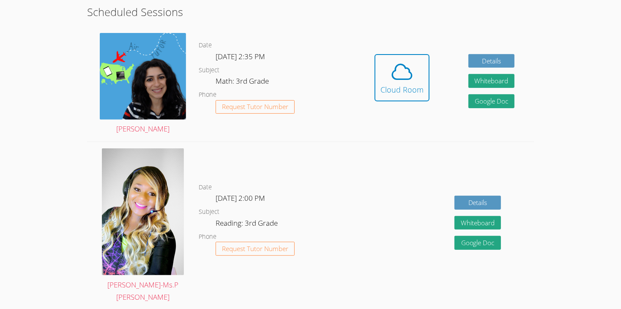
click at [352, 182] on dl "Date Wed Oct 1, 2:00 PM Subject Reading: 3rd Grade Phone Request Tutor Number" at bounding box center [277, 226] width 156 height 88
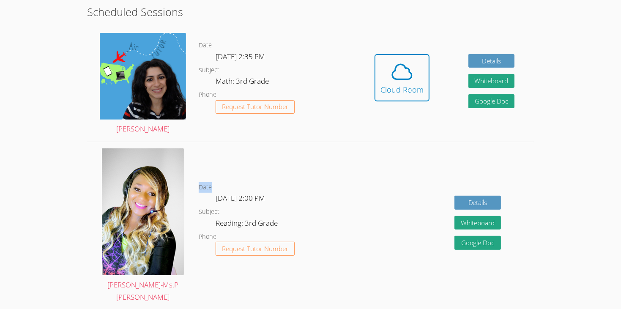
click at [352, 182] on dl "Date Wed Oct 1, 2:00 PM Subject Reading: 3rd Grade Phone Request Tutor Number" at bounding box center [277, 226] width 156 height 88
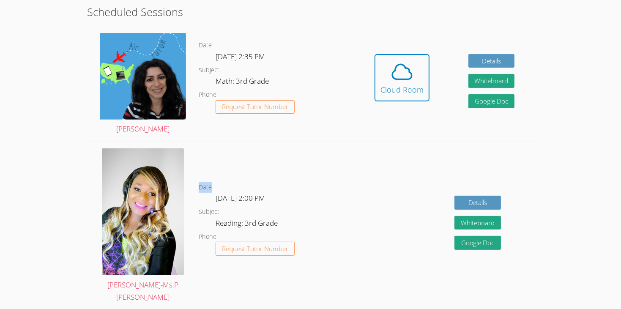
click at [352, 182] on dl "Date Wed Oct 1, 2:00 PM Subject Reading: 3rd Grade Phone Request Tutor Number" at bounding box center [277, 226] width 156 height 88
click at [391, 203] on div "Details Whiteboard Hidden Google Doc" at bounding box center [444, 226] width 179 height 168
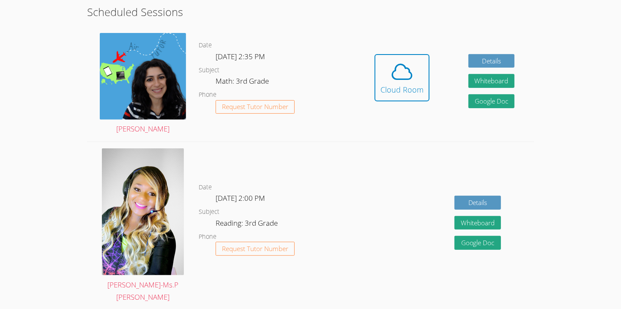
click at [391, 203] on div "Details Whiteboard Hidden Google Doc" at bounding box center [444, 226] width 179 height 168
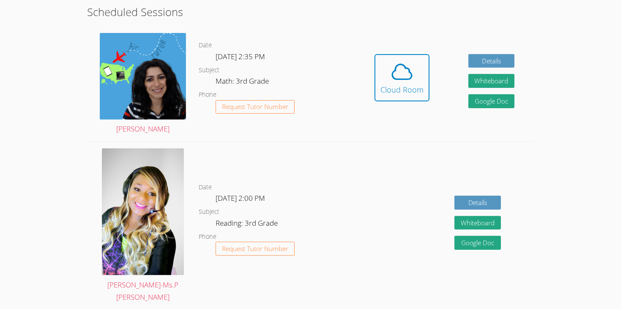
click at [391, 203] on div "Details Whiteboard Hidden Google Doc" at bounding box center [444, 226] width 179 height 168
click at [390, 84] on div "Cloud Room" at bounding box center [402, 90] width 43 height 12
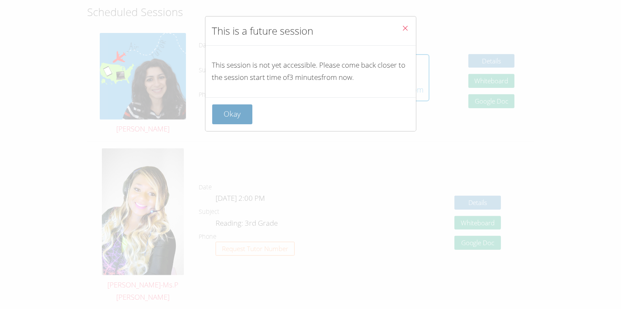
click at [220, 112] on button "Okay" at bounding box center [232, 114] width 41 height 20
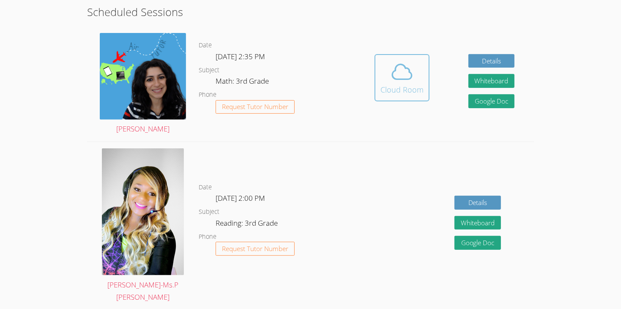
click at [377, 58] on button "Cloud Room" at bounding box center [402, 77] width 55 height 47
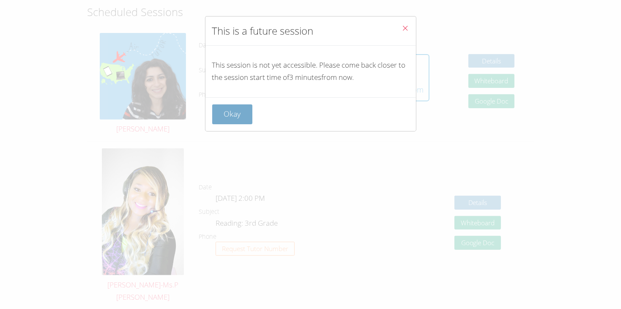
click at [231, 109] on button "Okay" at bounding box center [232, 114] width 41 height 20
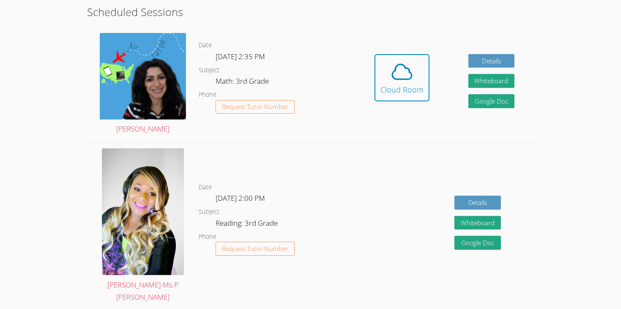
click at [369, 63] on div "Hidden Cloud Room Details Whiteboard Hidden Google Doc" at bounding box center [444, 84] width 179 height 115
click at [389, 65] on span at bounding box center [402, 72] width 43 height 24
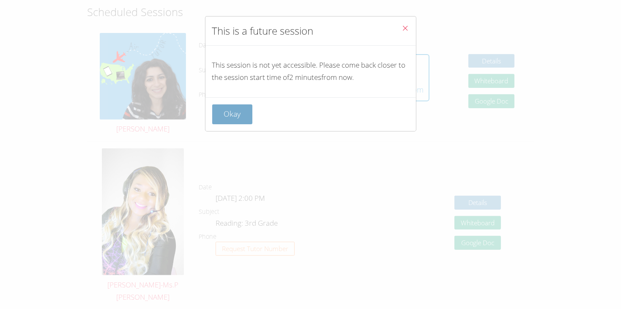
click at [238, 111] on button "Okay" at bounding box center [232, 114] width 41 height 20
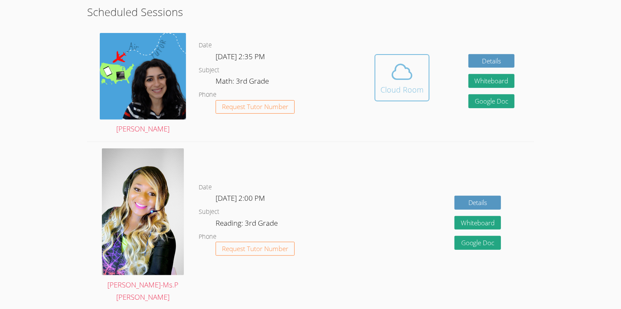
click at [401, 65] on icon at bounding box center [402, 72] width 24 height 24
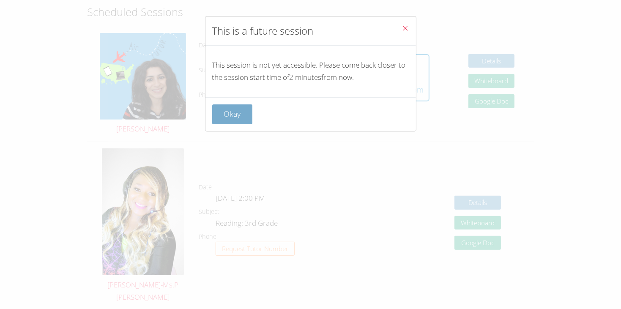
click at [233, 113] on button "Okay" at bounding box center [232, 114] width 41 height 20
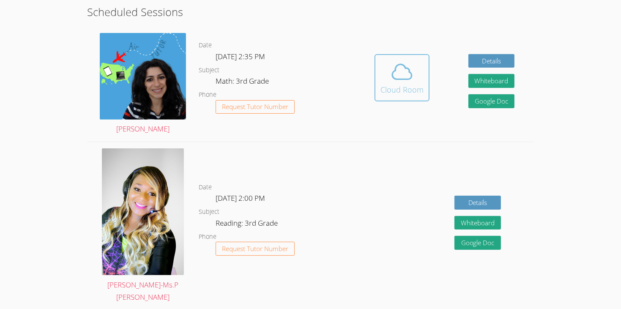
click at [397, 67] on icon at bounding box center [401, 72] width 19 height 15
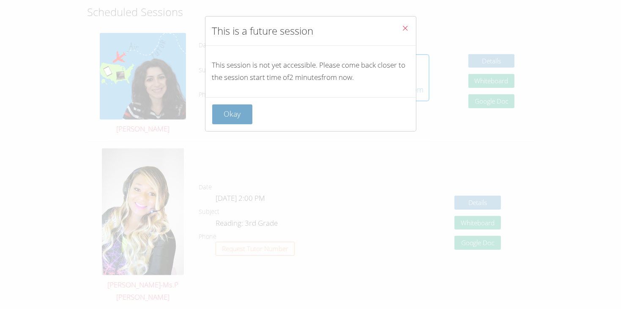
click at [235, 109] on button "Okay" at bounding box center [232, 114] width 41 height 20
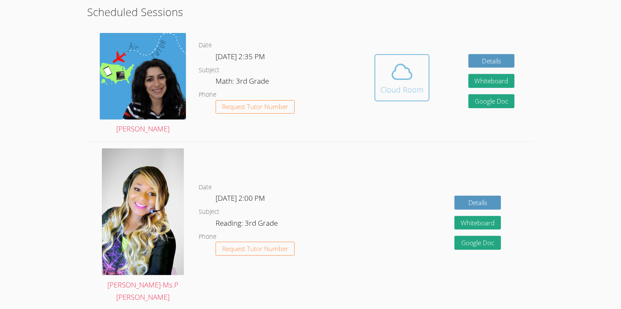
click at [399, 60] on icon at bounding box center [402, 72] width 24 height 24
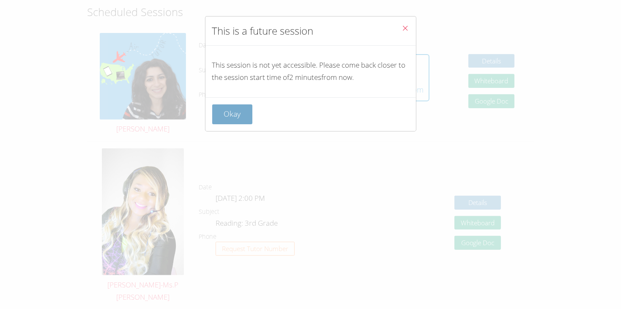
click at [231, 110] on button "Okay" at bounding box center [232, 114] width 41 height 20
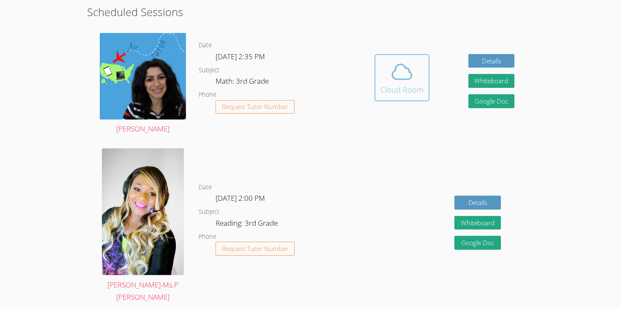
click at [406, 84] on div "Cloud Room" at bounding box center [402, 90] width 43 height 12
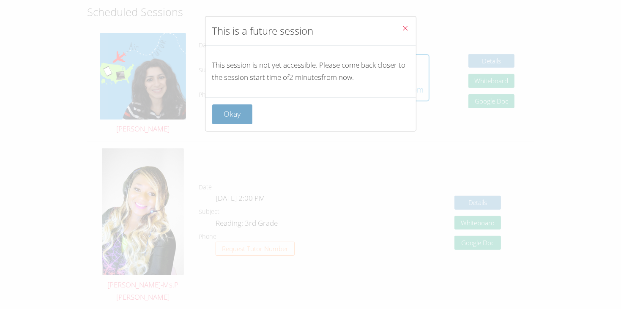
click at [234, 107] on button "Okay" at bounding box center [232, 114] width 41 height 20
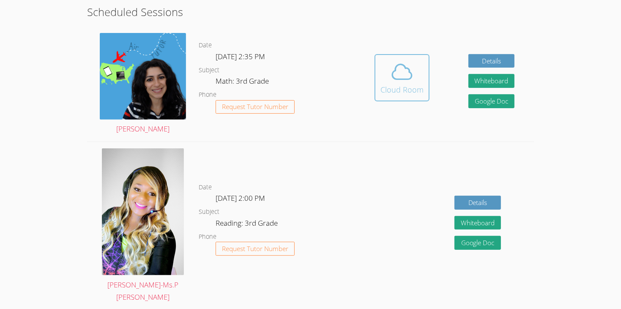
click at [403, 61] on icon at bounding box center [402, 72] width 24 height 24
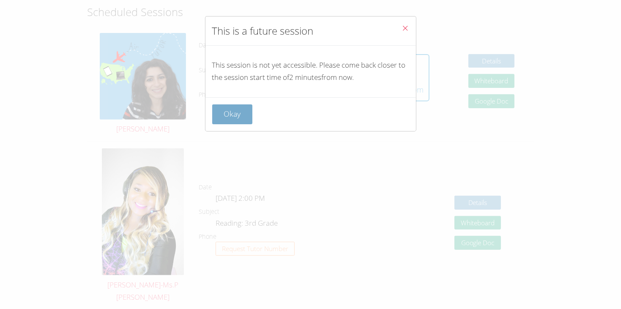
click at [238, 107] on button "Okay" at bounding box center [232, 114] width 41 height 20
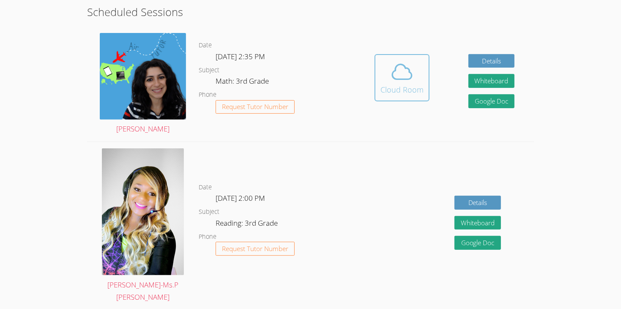
click at [407, 84] on div "Cloud Room" at bounding box center [402, 90] width 43 height 12
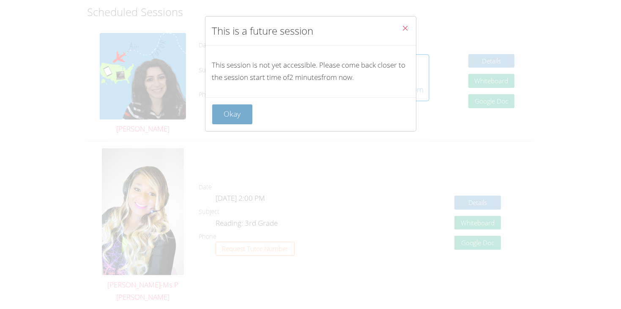
click at [224, 111] on button "Okay" at bounding box center [232, 114] width 41 height 20
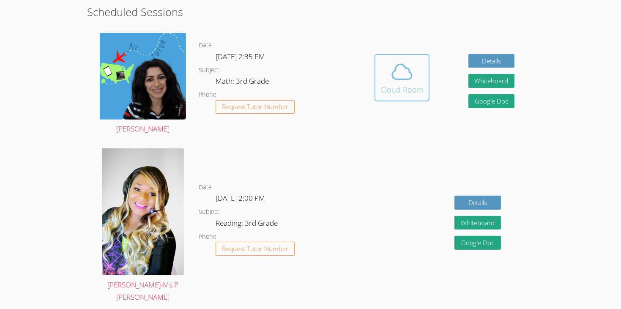
click at [401, 84] on div "Cloud Room" at bounding box center [402, 90] width 43 height 12
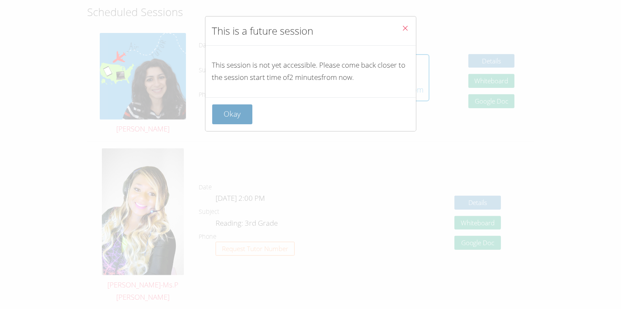
click at [233, 107] on button "Okay" at bounding box center [232, 114] width 41 height 20
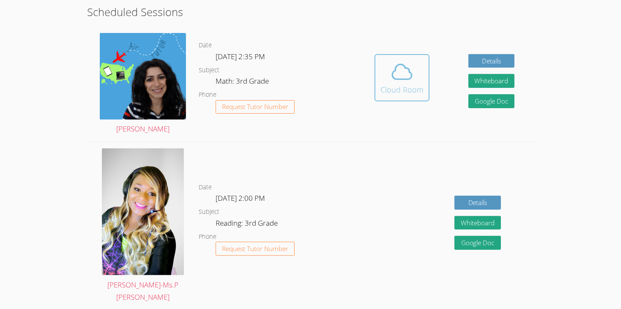
click at [384, 84] on div "Cloud Room" at bounding box center [402, 90] width 43 height 12
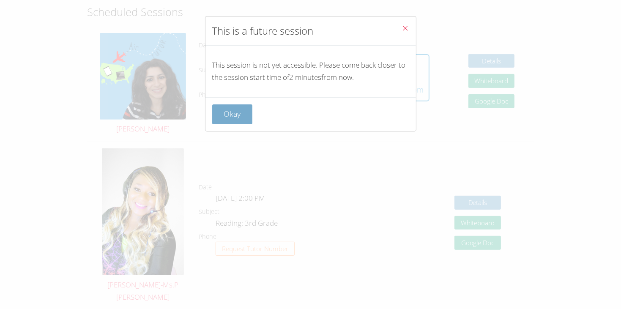
click at [244, 108] on button "Okay" at bounding box center [232, 114] width 41 height 20
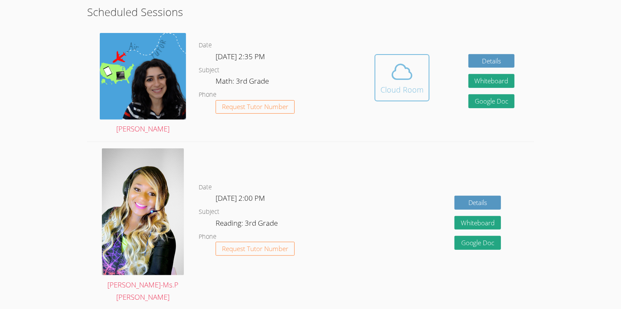
click at [389, 63] on span at bounding box center [402, 72] width 43 height 24
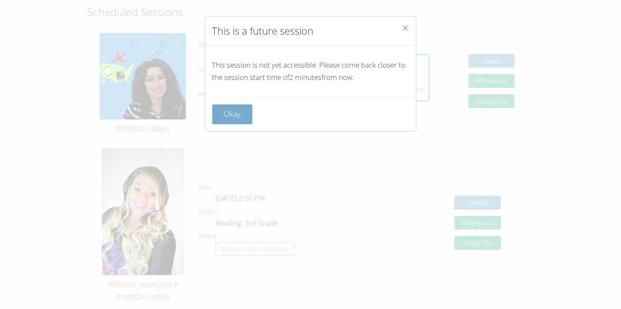
click at [236, 111] on button "Okay" at bounding box center [232, 114] width 41 height 20
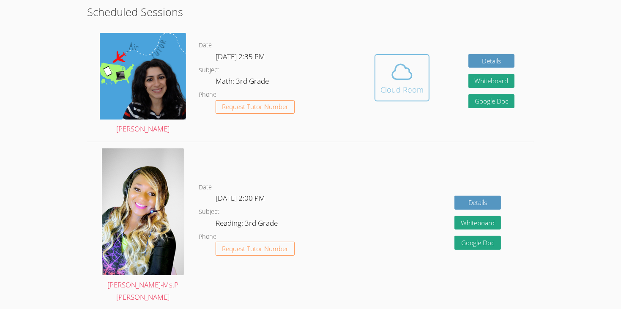
click at [392, 60] on icon at bounding box center [402, 72] width 24 height 24
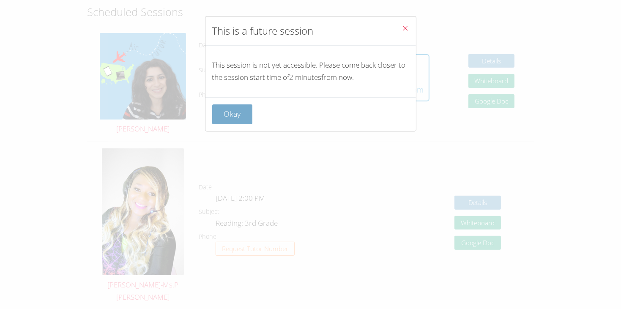
click at [241, 106] on button "Okay" at bounding box center [232, 114] width 41 height 20
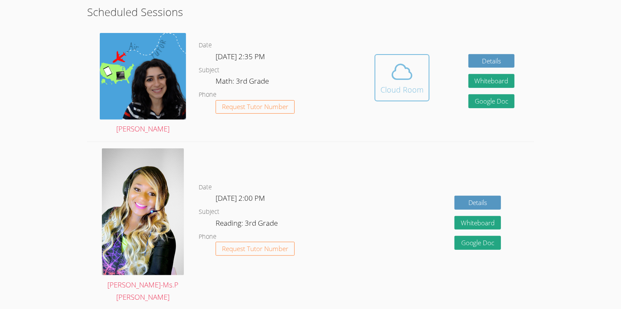
click at [399, 60] on icon at bounding box center [402, 72] width 24 height 24
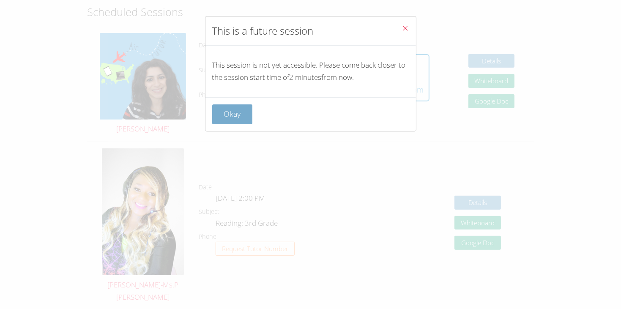
click at [235, 109] on button "Okay" at bounding box center [232, 114] width 41 height 20
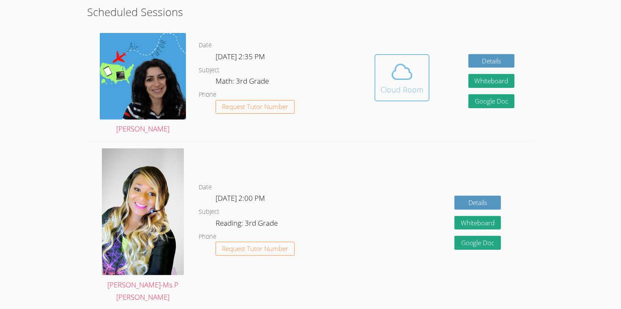
click at [389, 84] on div "Cloud Room" at bounding box center [402, 90] width 43 height 12
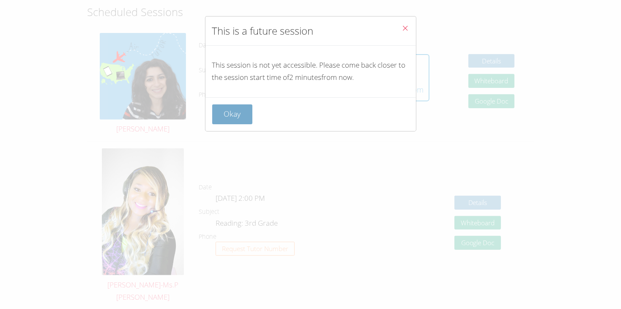
click at [230, 109] on button "Okay" at bounding box center [232, 114] width 41 height 20
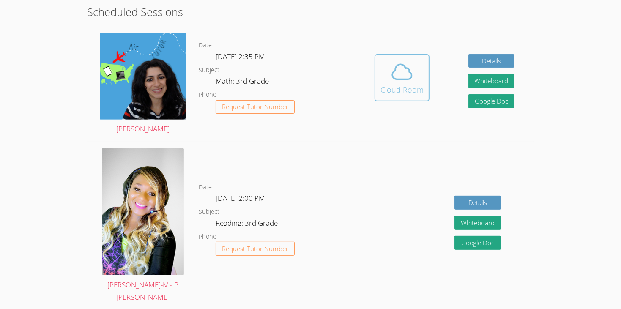
click at [423, 70] on button "Cloud Room" at bounding box center [402, 77] width 55 height 47
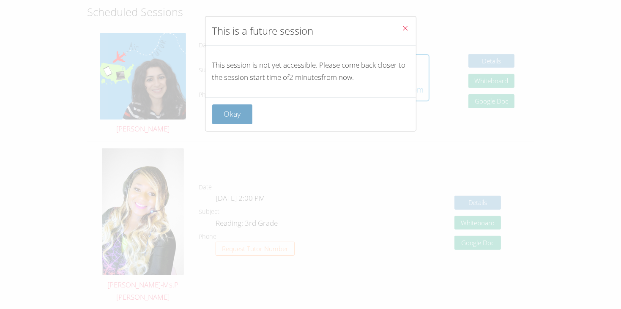
click at [245, 107] on button "Okay" at bounding box center [232, 114] width 41 height 20
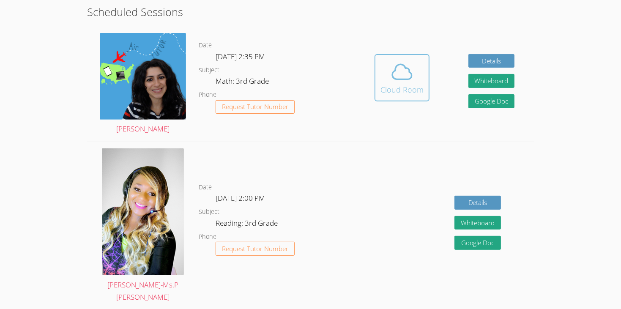
click at [388, 65] on span at bounding box center [402, 72] width 43 height 24
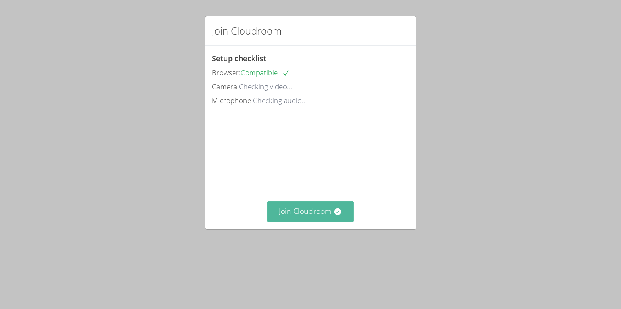
click at [285, 222] on button "Join Cloudroom" at bounding box center [310, 211] width 87 height 21
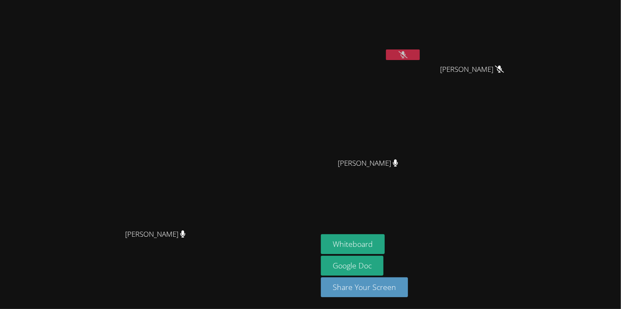
click at [408, 53] on icon at bounding box center [403, 54] width 9 height 7
click at [420, 52] on button at bounding box center [403, 54] width 34 height 11
click at [408, 52] on icon at bounding box center [403, 54] width 9 height 7
click at [385, 235] on button "Whiteboard" at bounding box center [353, 244] width 64 height 20
